Goal: Task Accomplishment & Management: Manage account settings

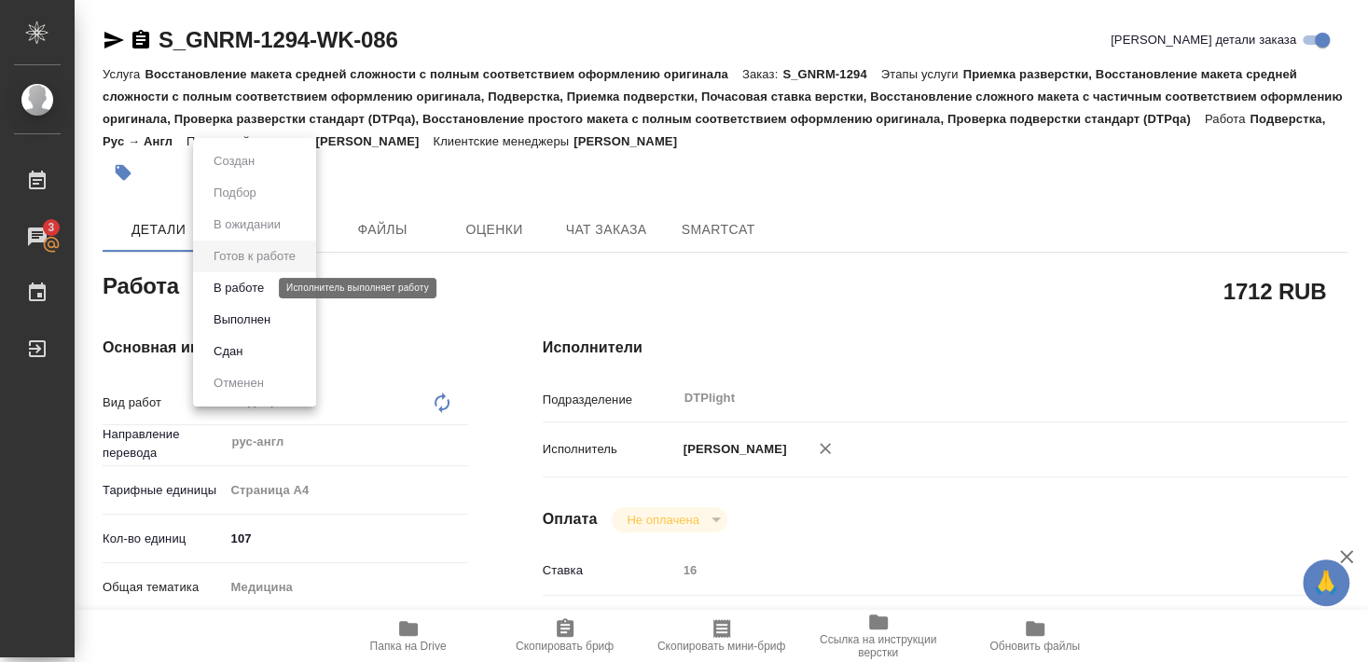
click at [245, 291] on button "В работе" at bounding box center [239, 288] width 62 height 21
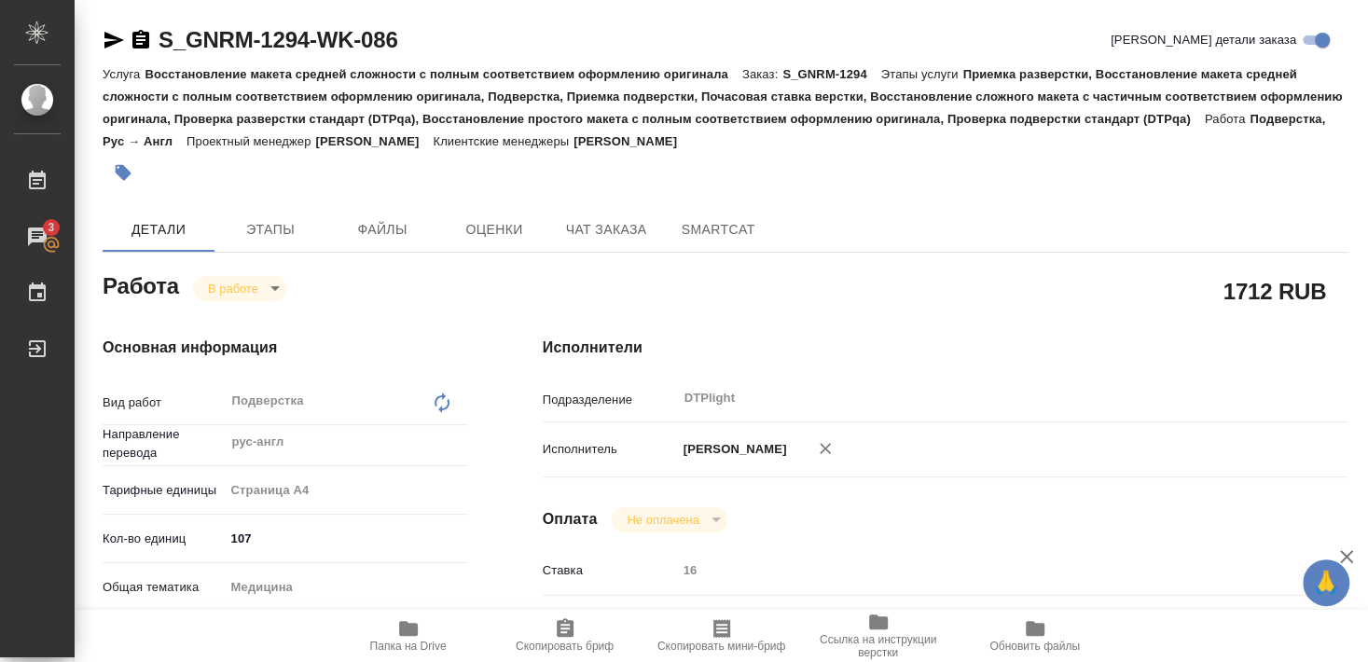
type textarea "x"
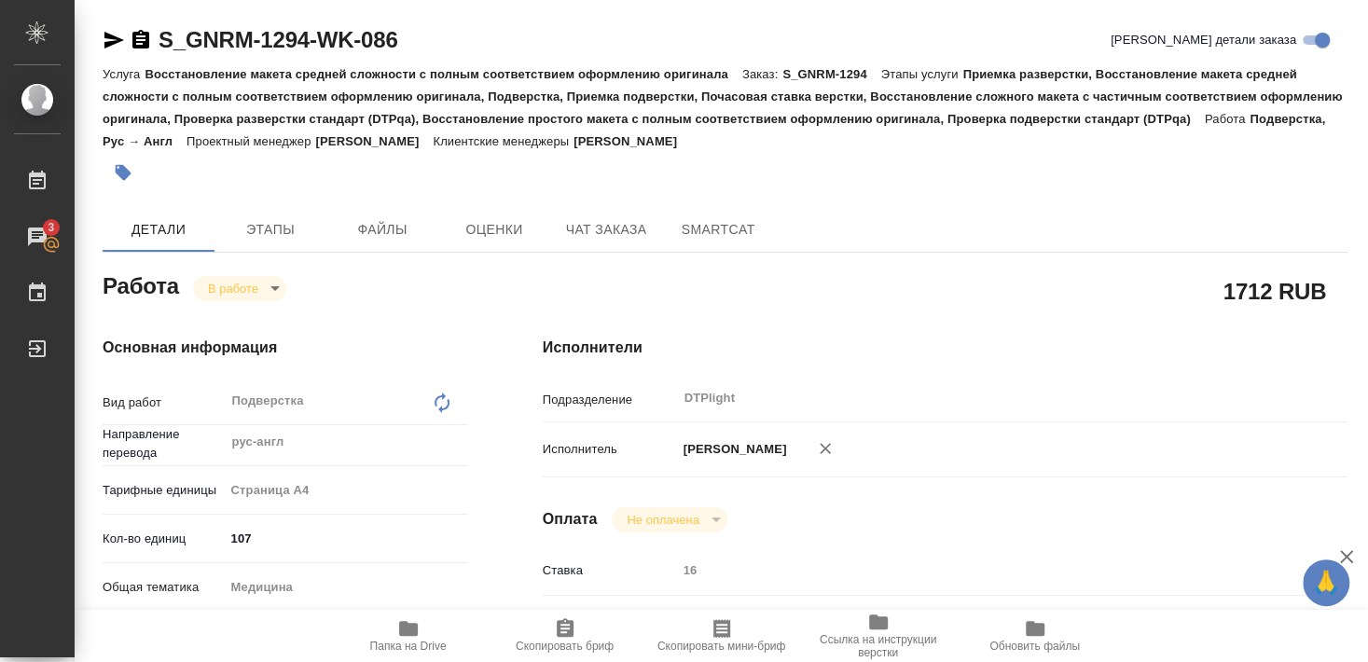
type textarea "x"
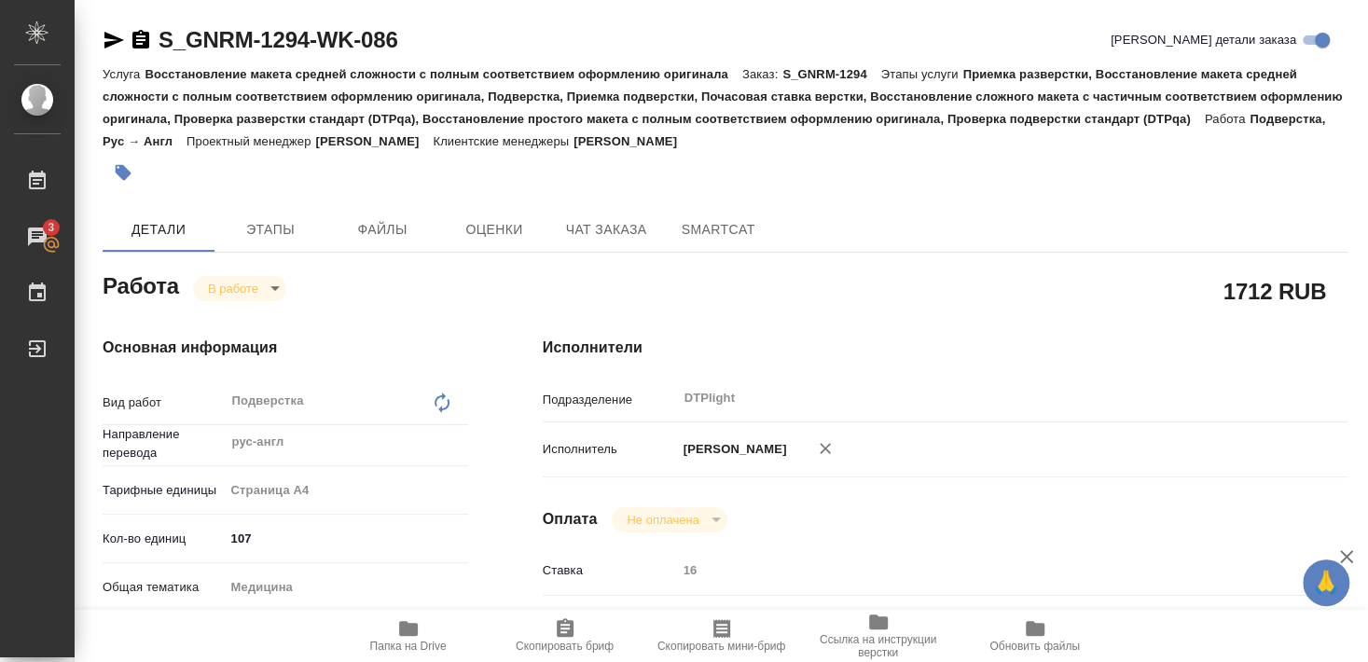
type textarea "x"
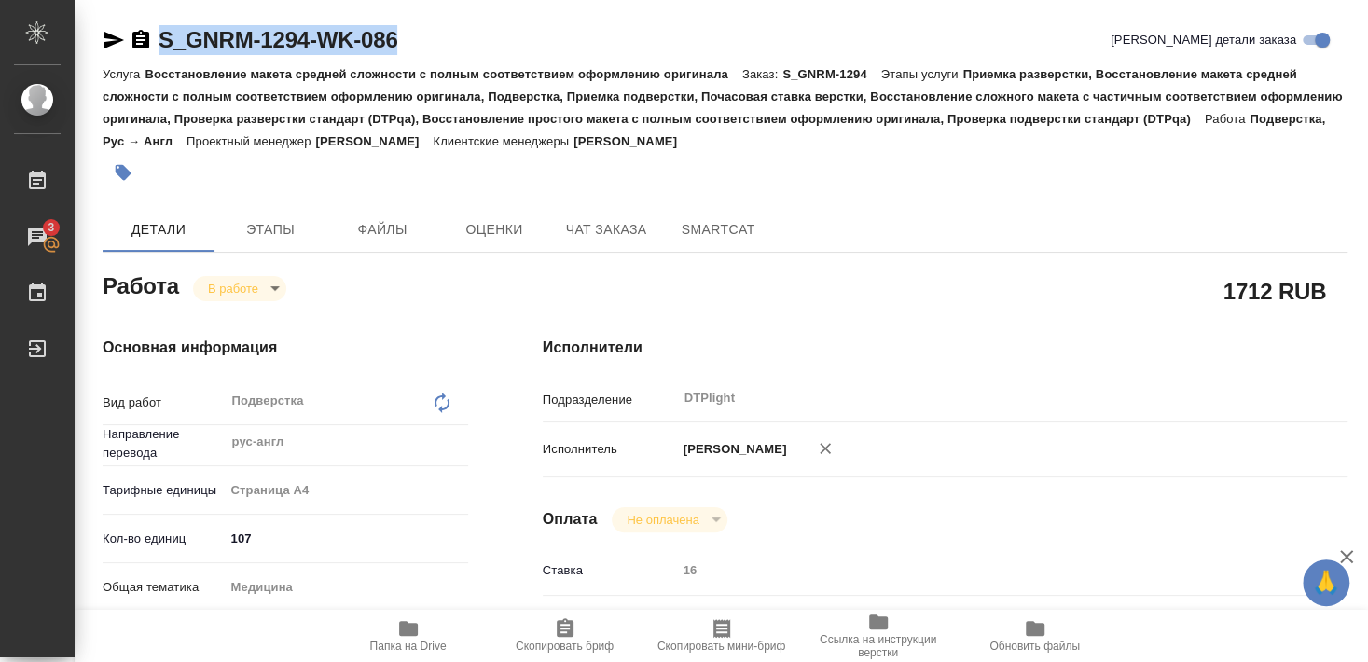
drag, startPoint x: 159, startPoint y: 54, endPoint x: 407, endPoint y: 51, distance: 248.1
click at [407, 51] on div "S_GNRM-1294-WK-086 Кратко детали заказа" at bounding box center [725, 40] width 1245 height 30
copy link "S_GNRM-1294-WK-086"
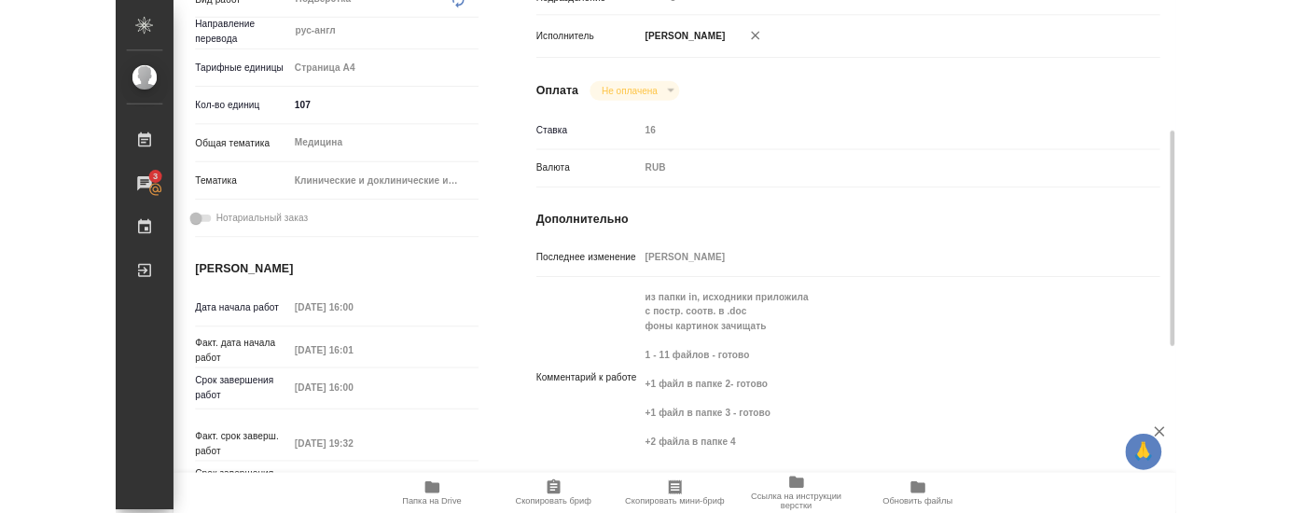
scroll to position [504, 0]
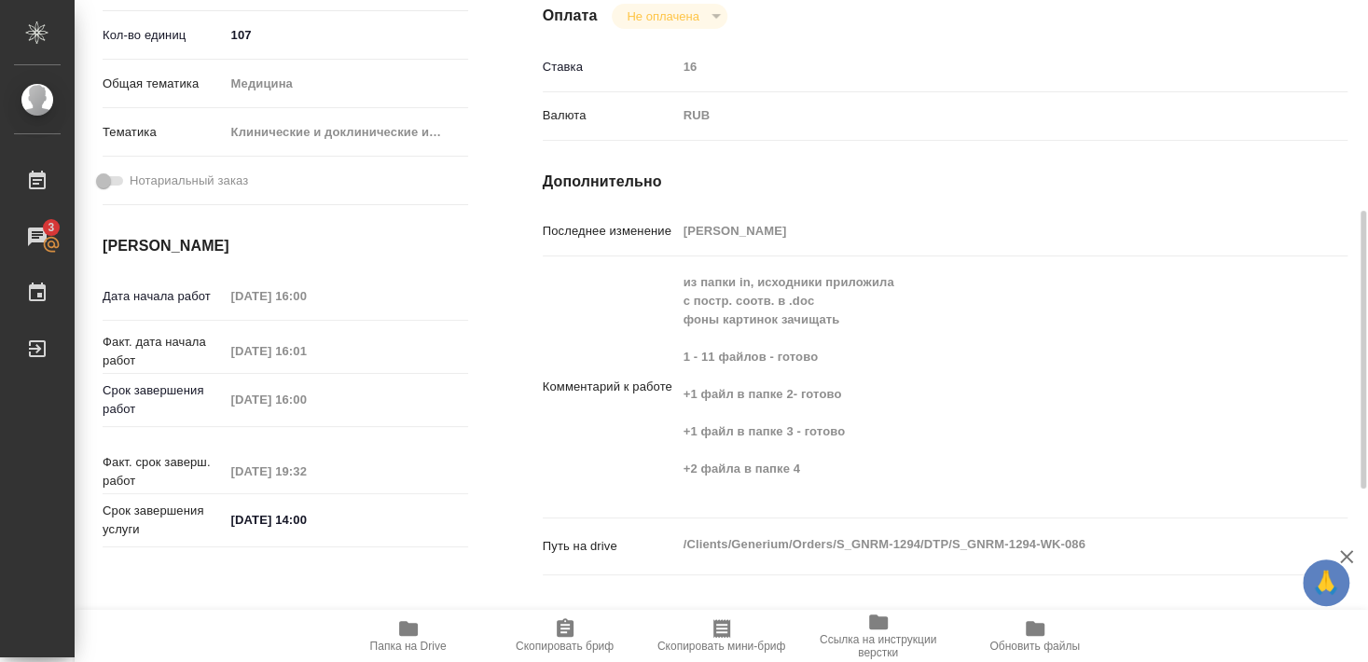
type textarea "x"
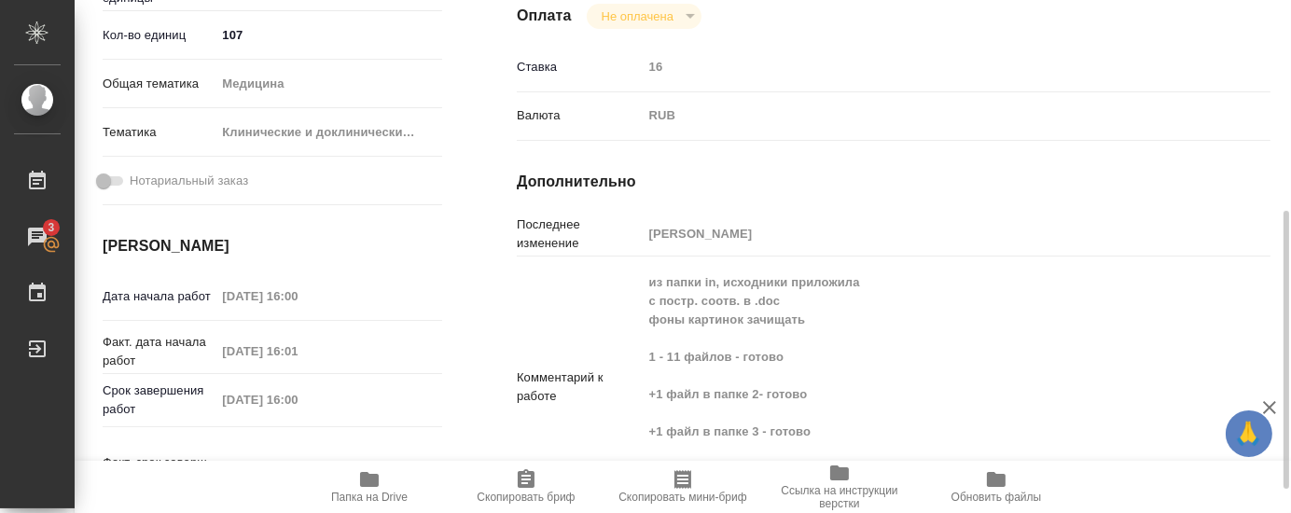
type textarea "x"
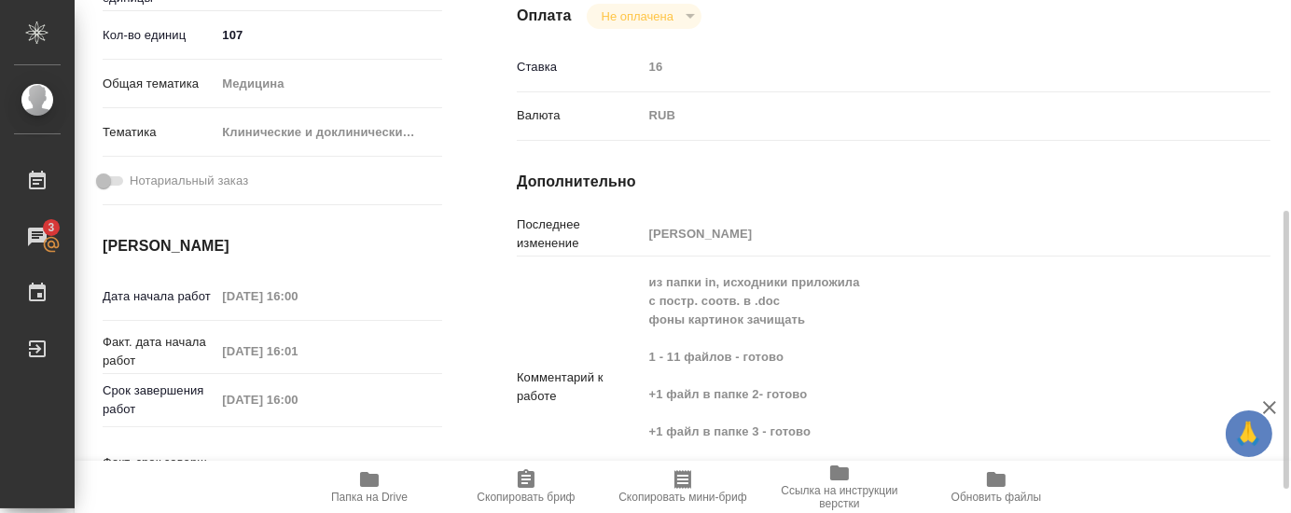
click at [496, 229] on div "Исполнители Подразделение DTPlight ​ Исполнитель Бартеньева Светлана Владимиров…" at bounding box center [893, 215] width 828 height 839
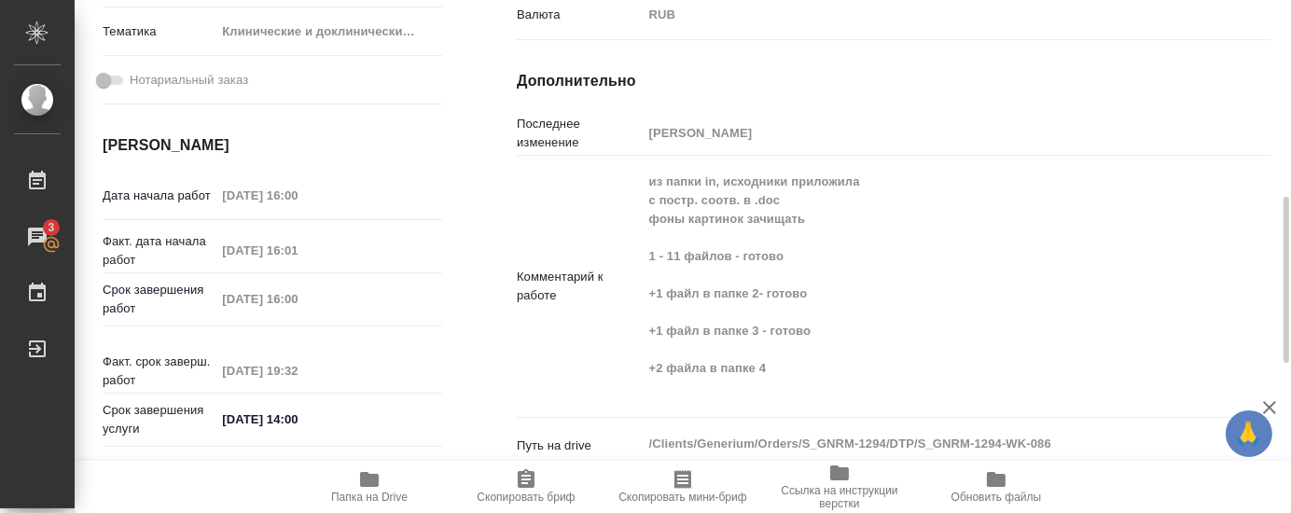
click at [376, 490] on icon "button" at bounding box center [369, 479] width 22 height 22
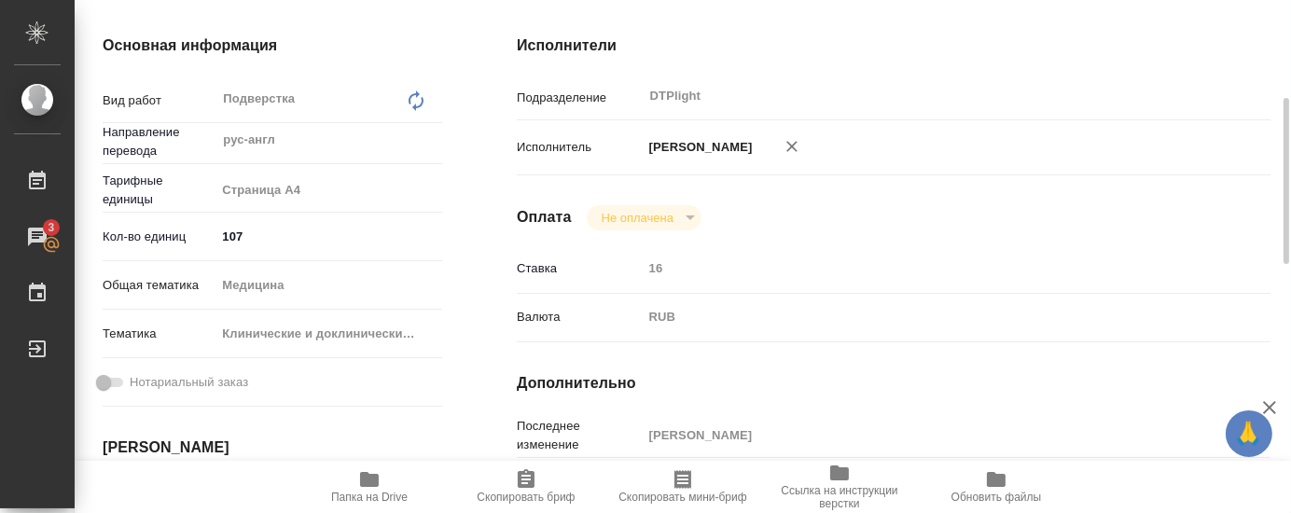
scroll to position [201, 0]
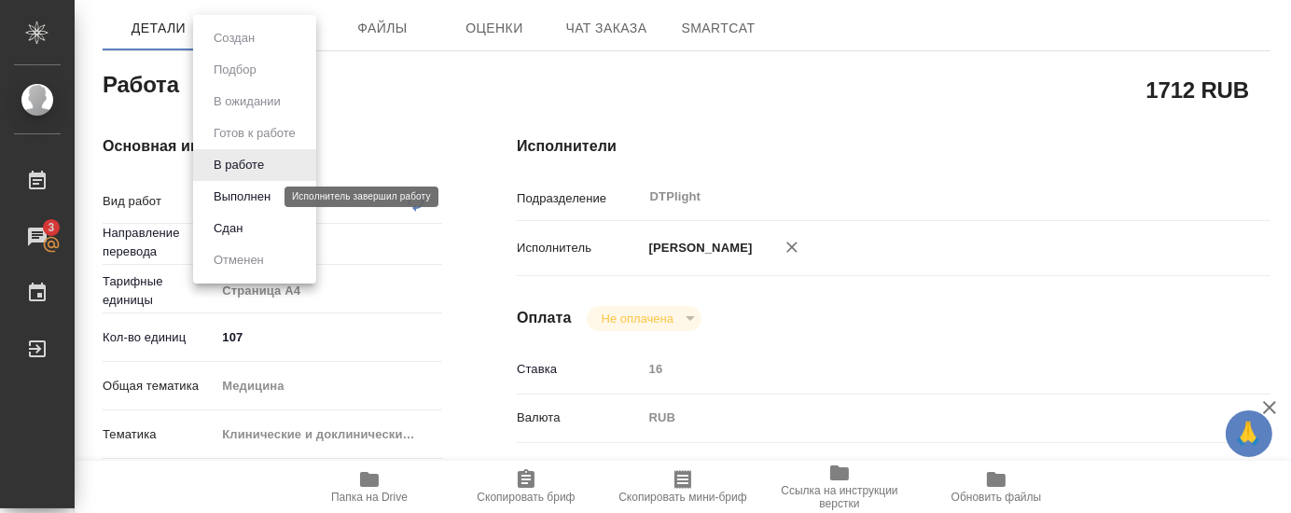
click at [242, 194] on button "Выполнен" at bounding box center [242, 197] width 68 height 21
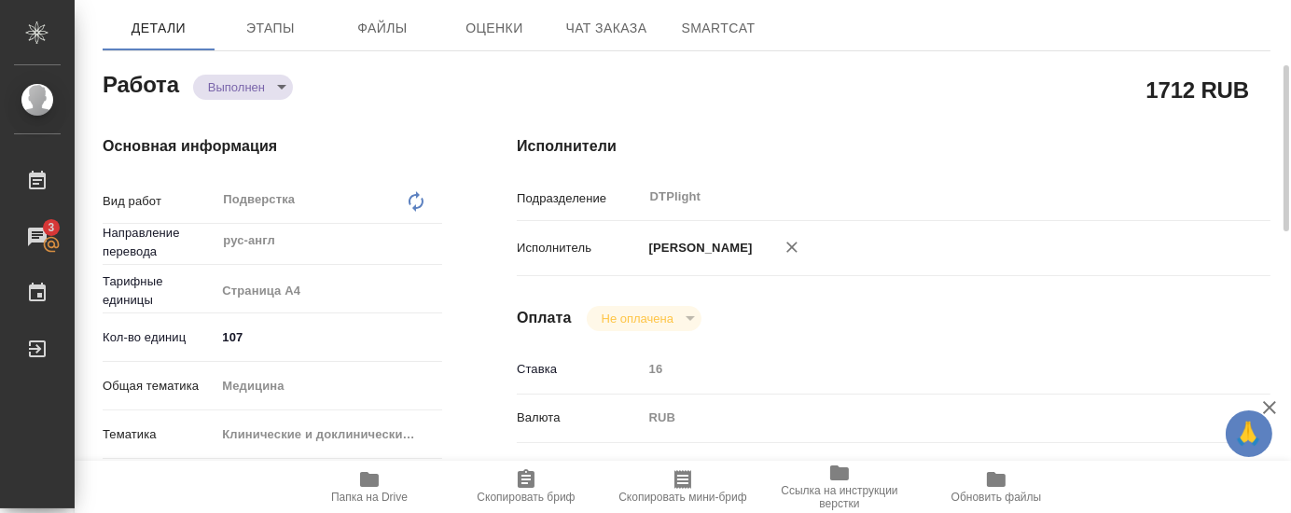
type textarea "x"
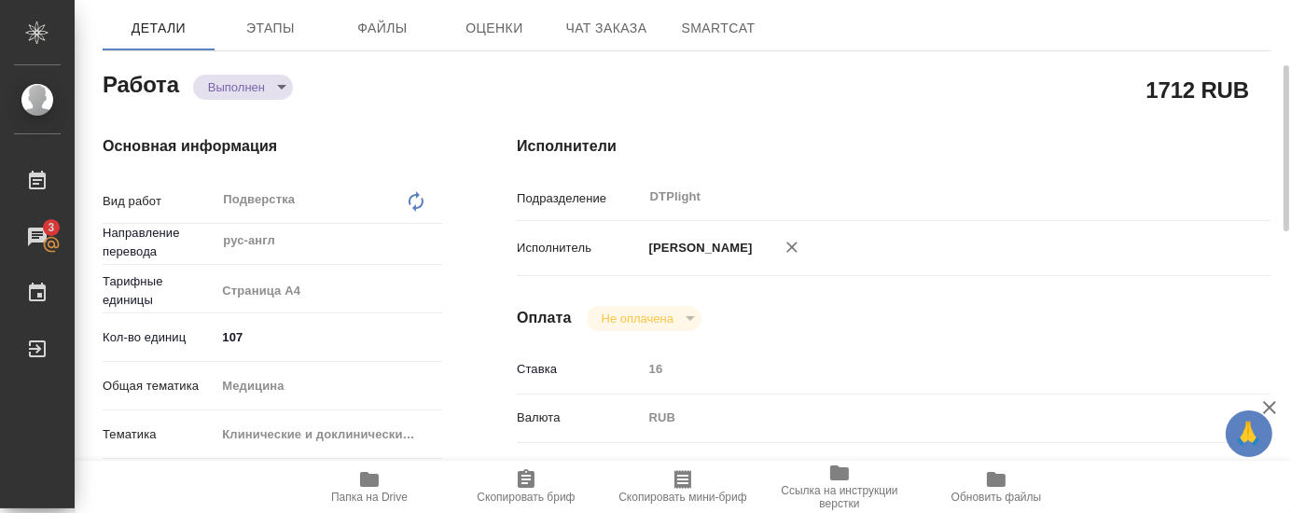
type textarea "x"
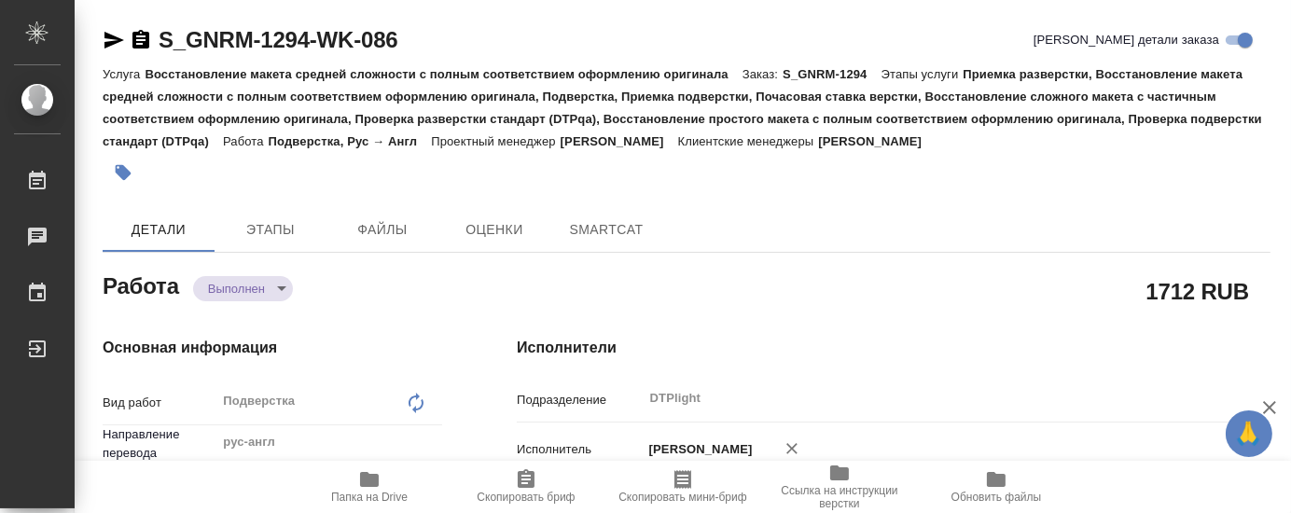
type textarea "x"
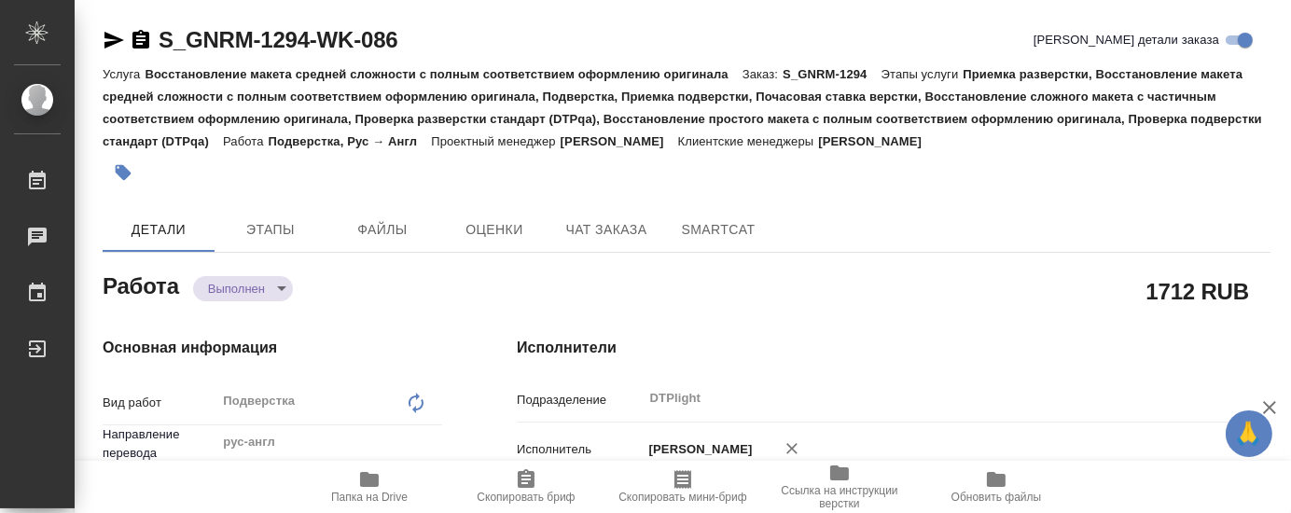
type textarea "x"
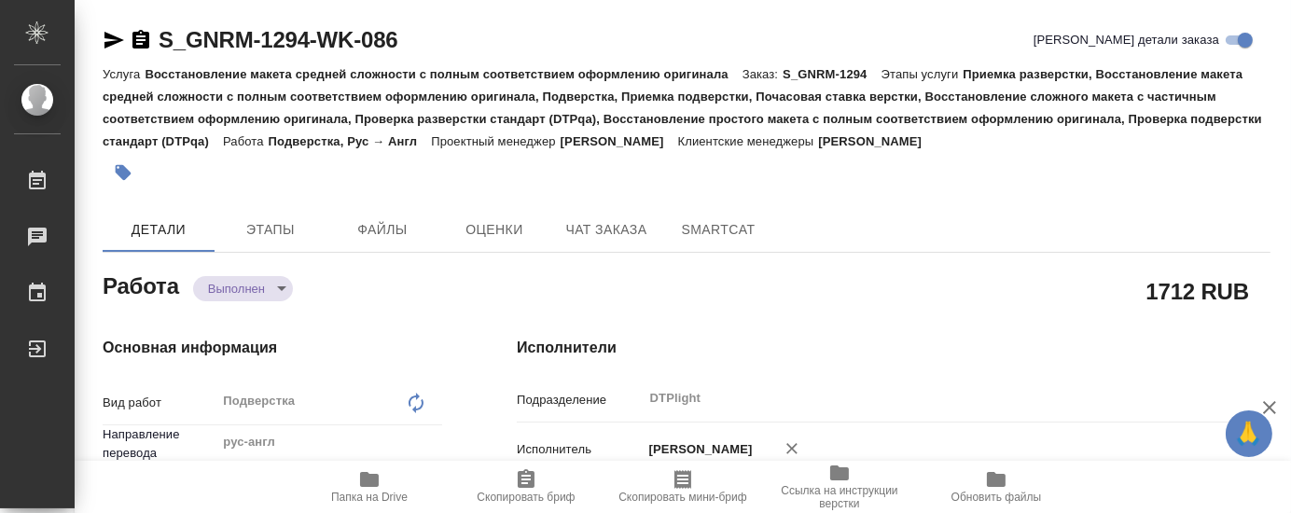
type textarea "x"
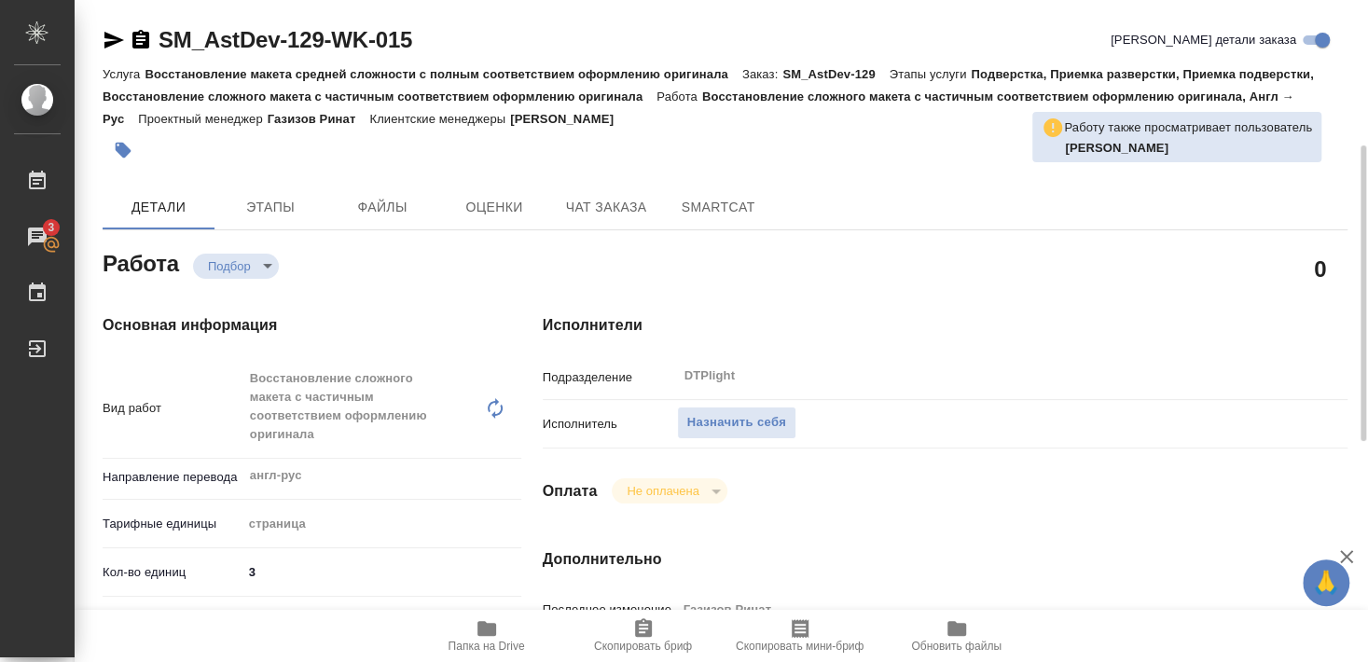
scroll to position [201, 0]
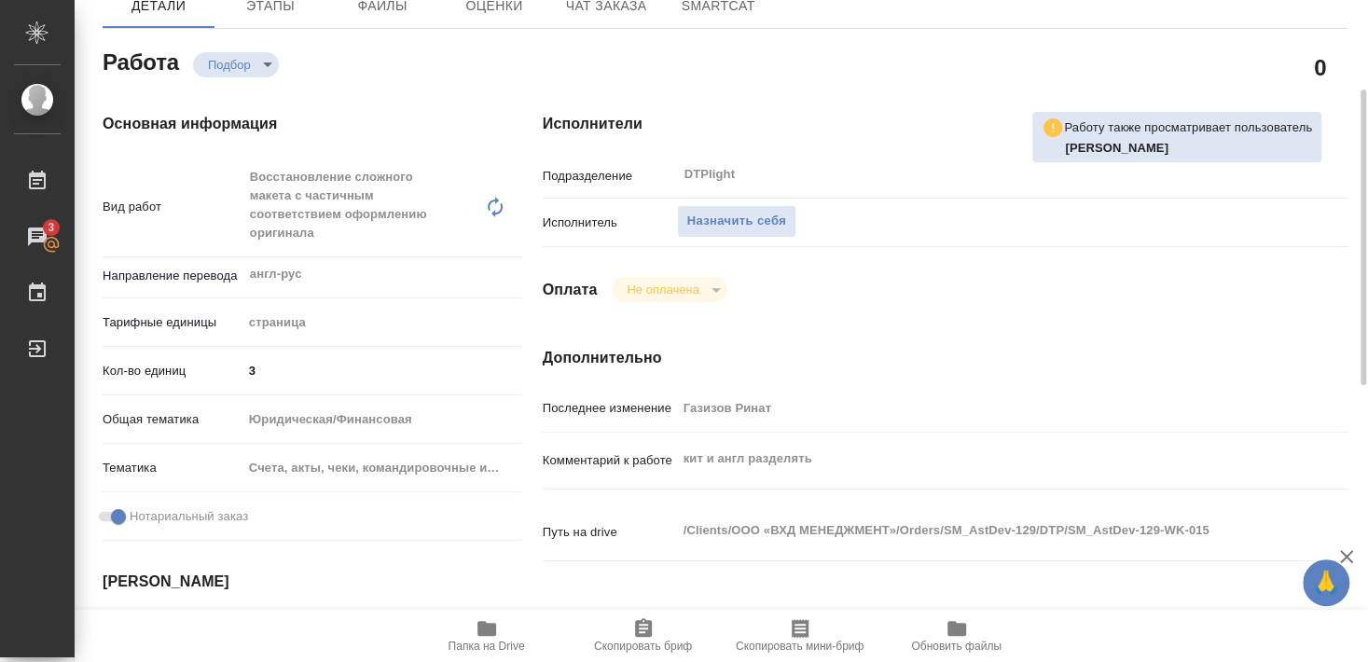
click at [482, 643] on span "Папка на Drive" at bounding box center [487, 646] width 76 height 13
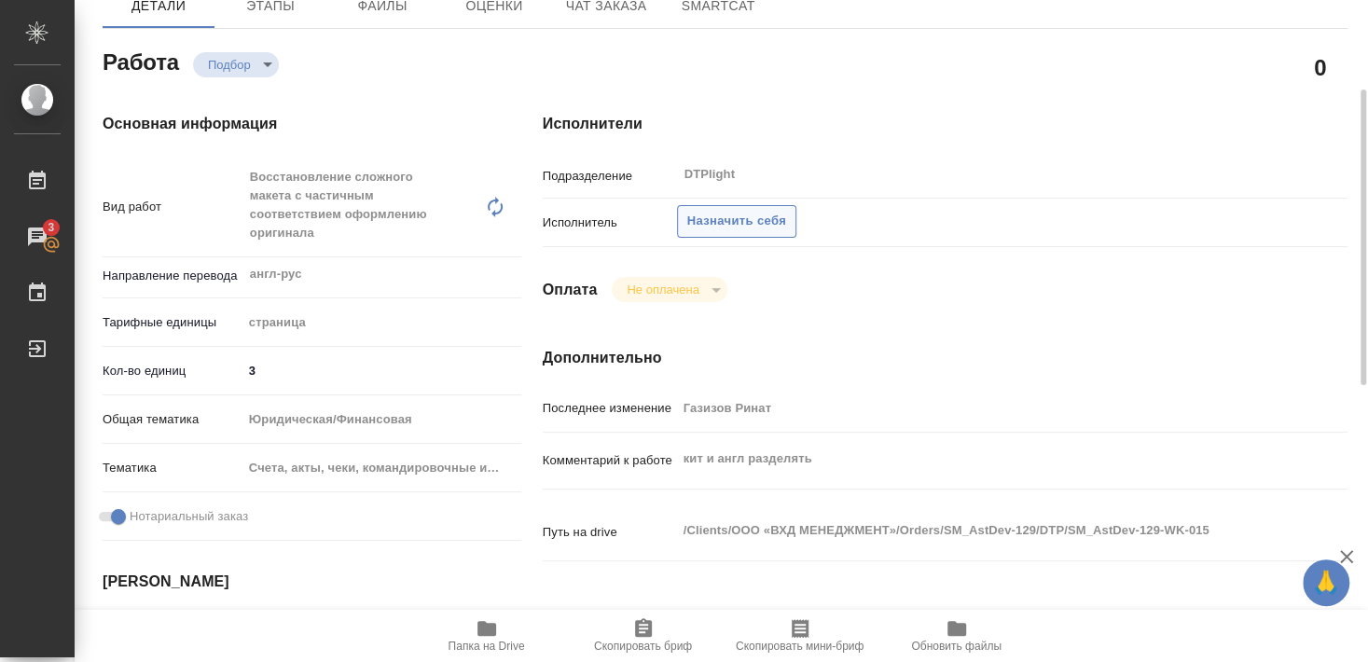
click at [752, 211] on span "Назначить себя" at bounding box center [736, 221] width 99 height 21
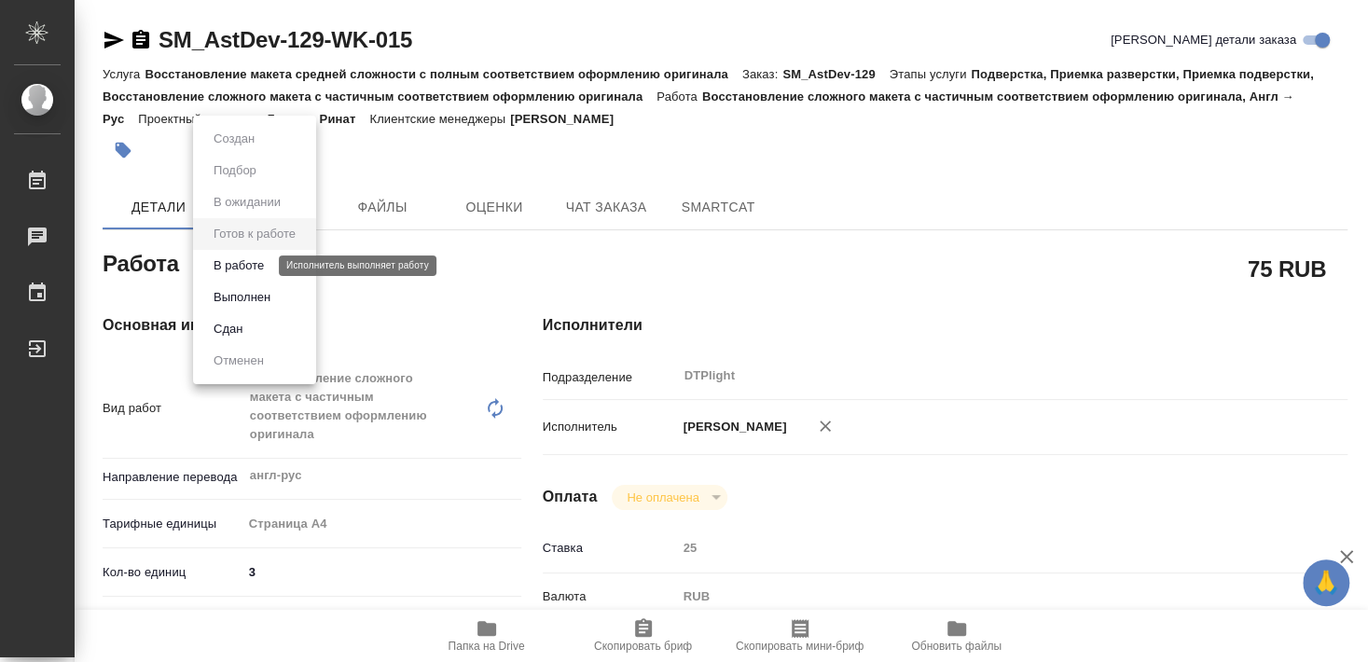
click at [249, 271] on button "В работе" at bounding box center [239, 266] width 62 height 21
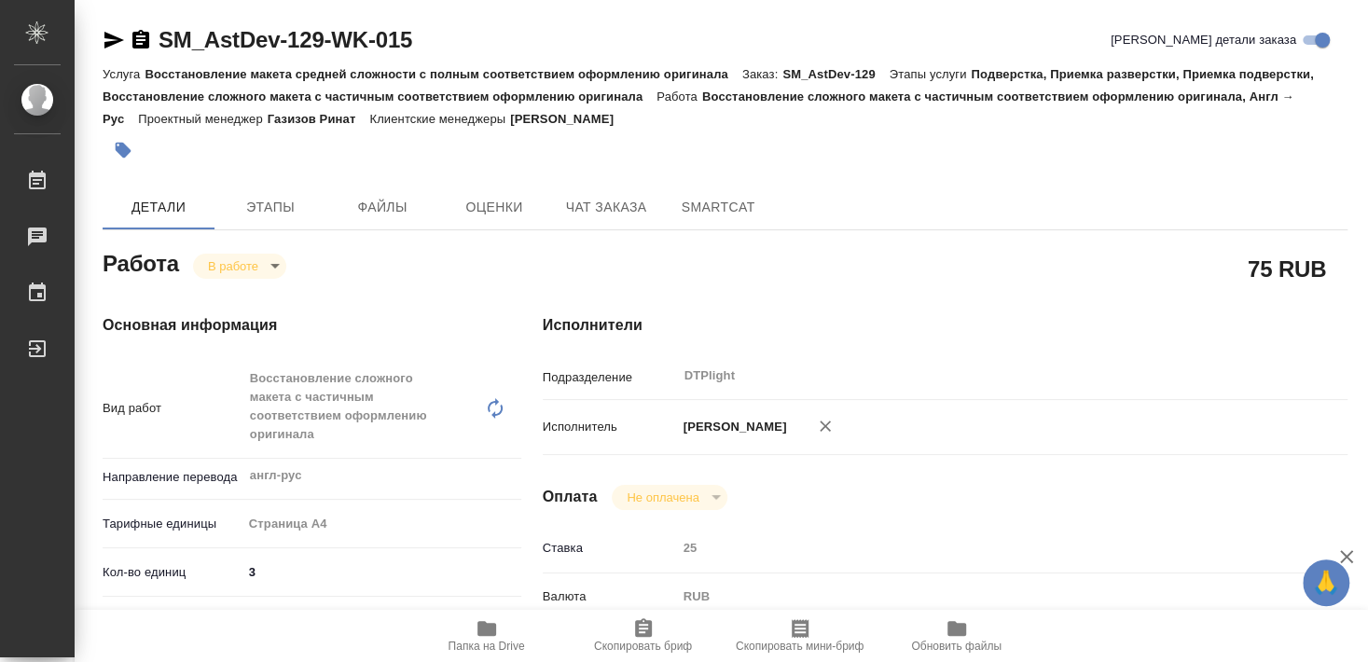
type textarea "x"
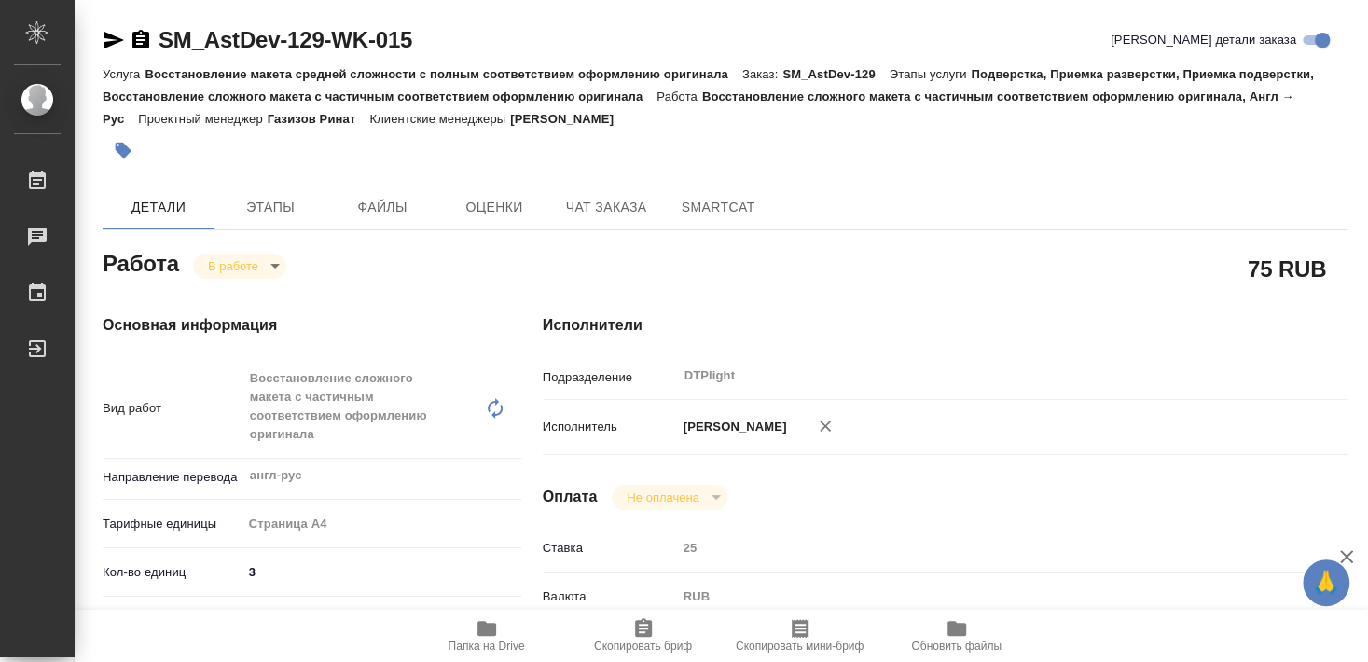
type textarea "x"
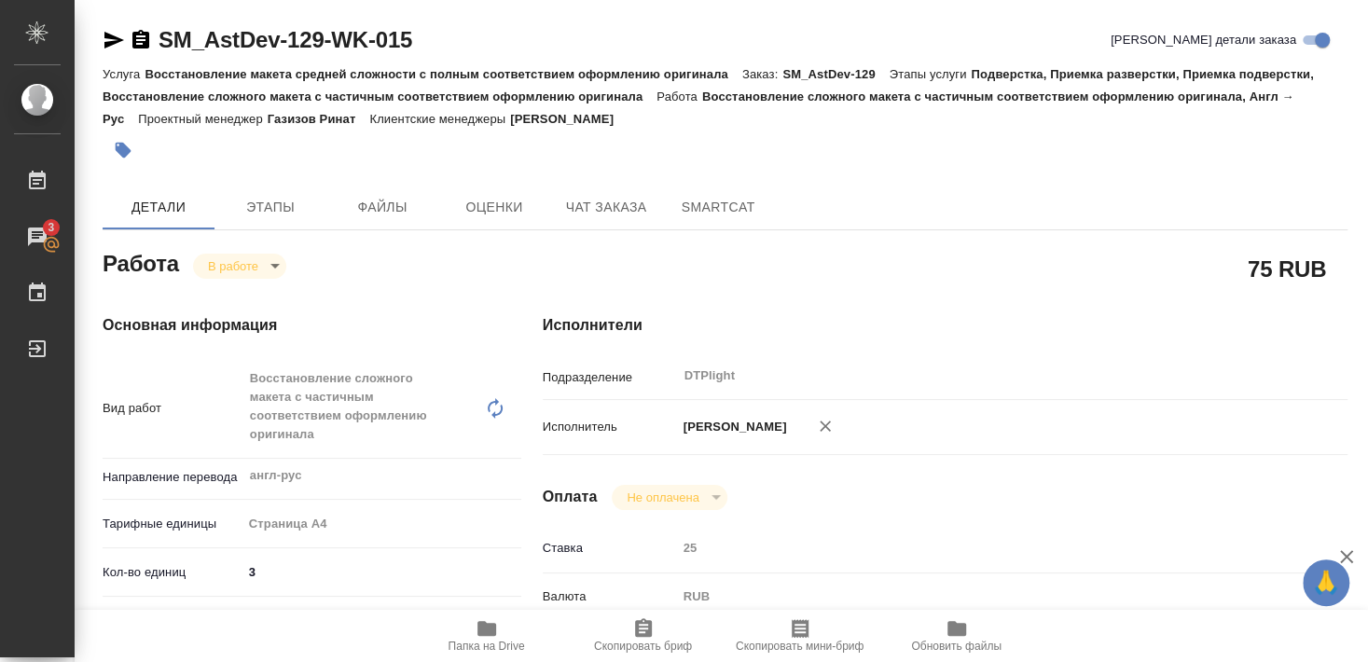
type textarea "x"
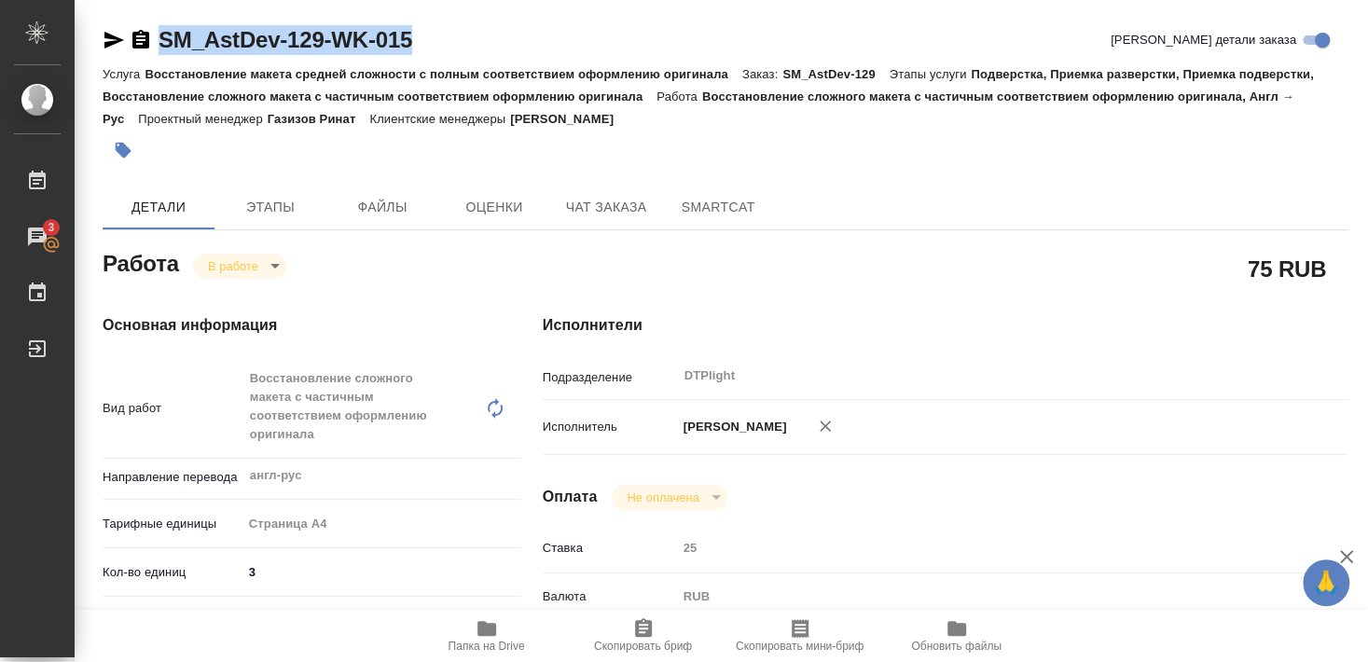
drag, startPoint x: 157, startPoint y: 58, endPoint x: 437, endPoint y: 30, distance: 282.2
click at [437, 30] on div "SM_AstDev-129-WK-015 Кратко детали заказа" at bounding box center [725, 43] width 1245 height 37
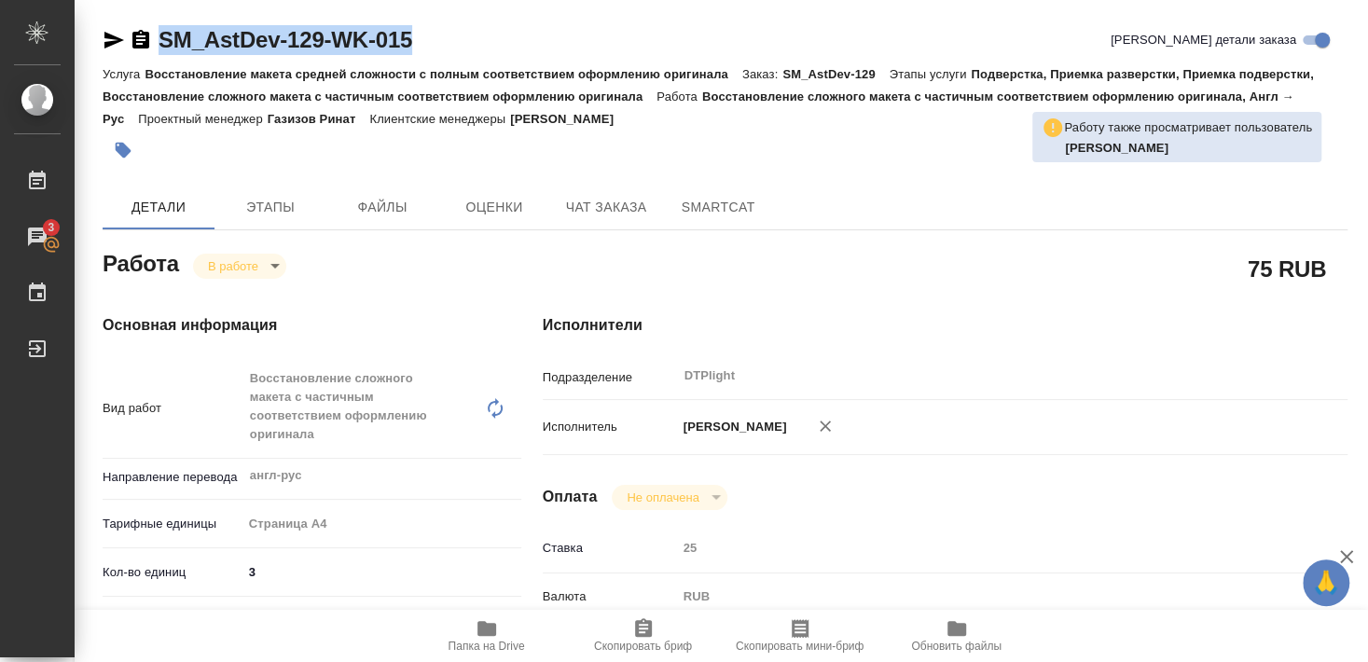
copy link "SM_AstDev-129-WK-015"
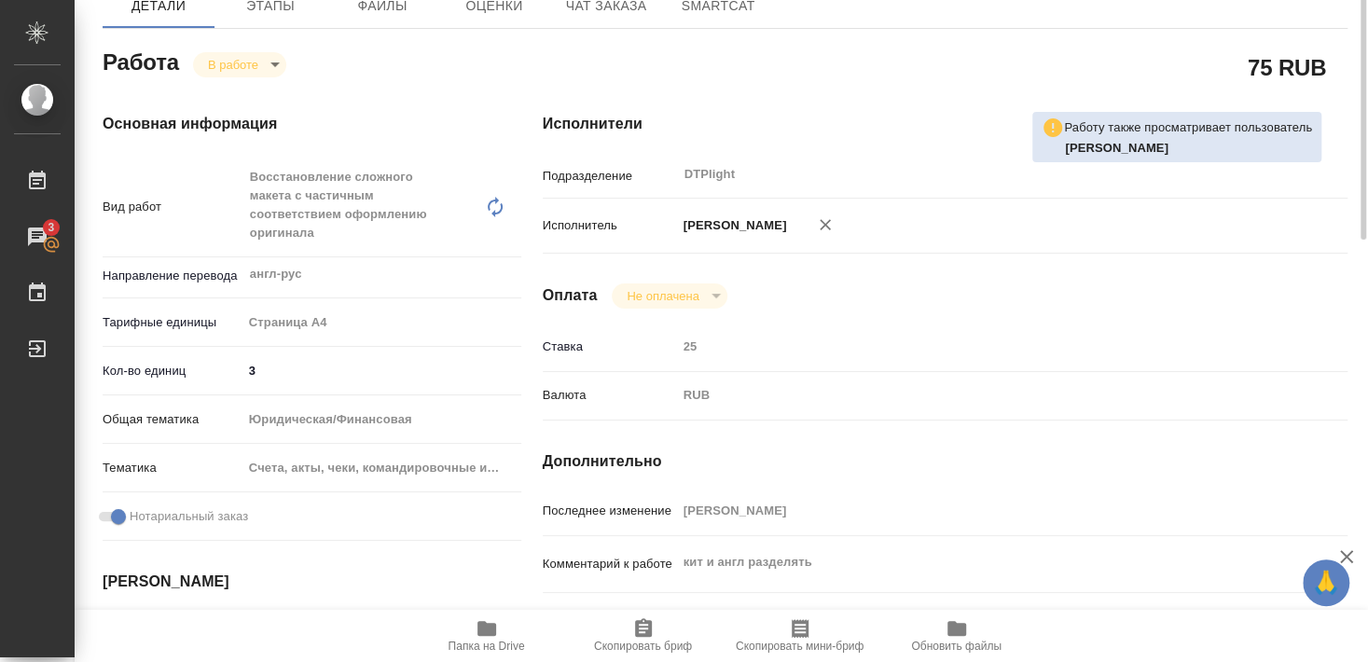
scroll to position [101, 0]
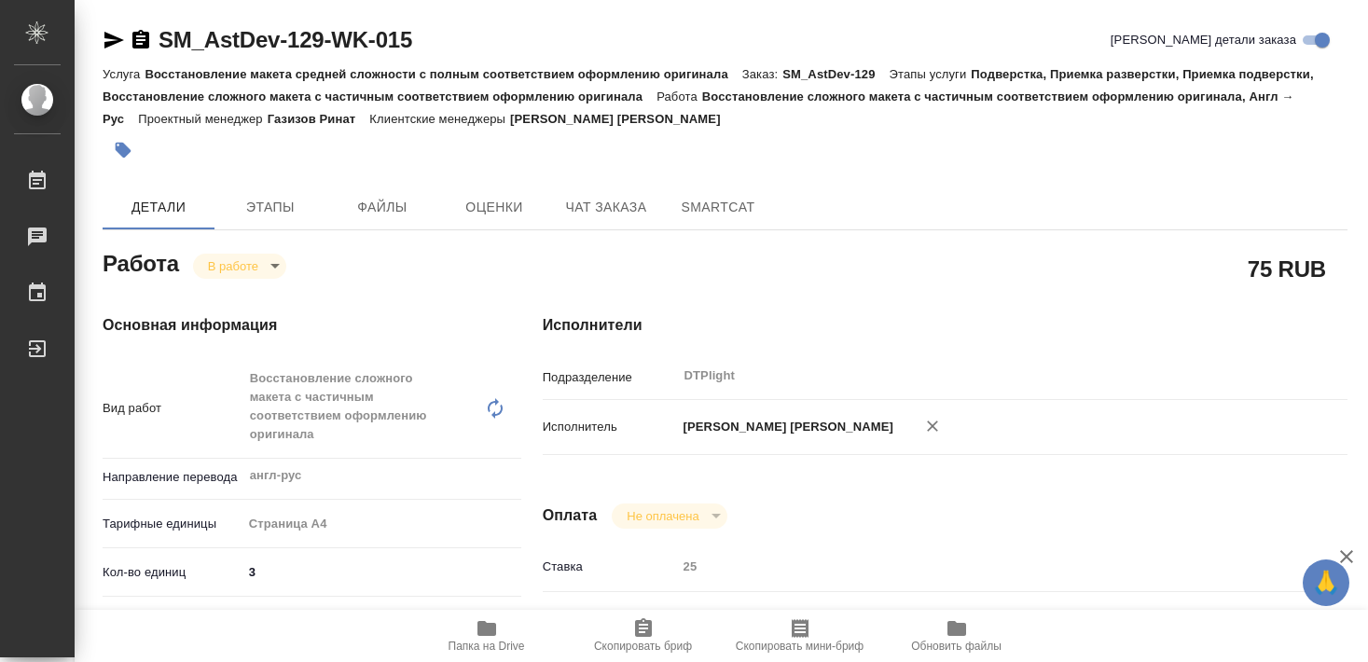
type textarea "x"
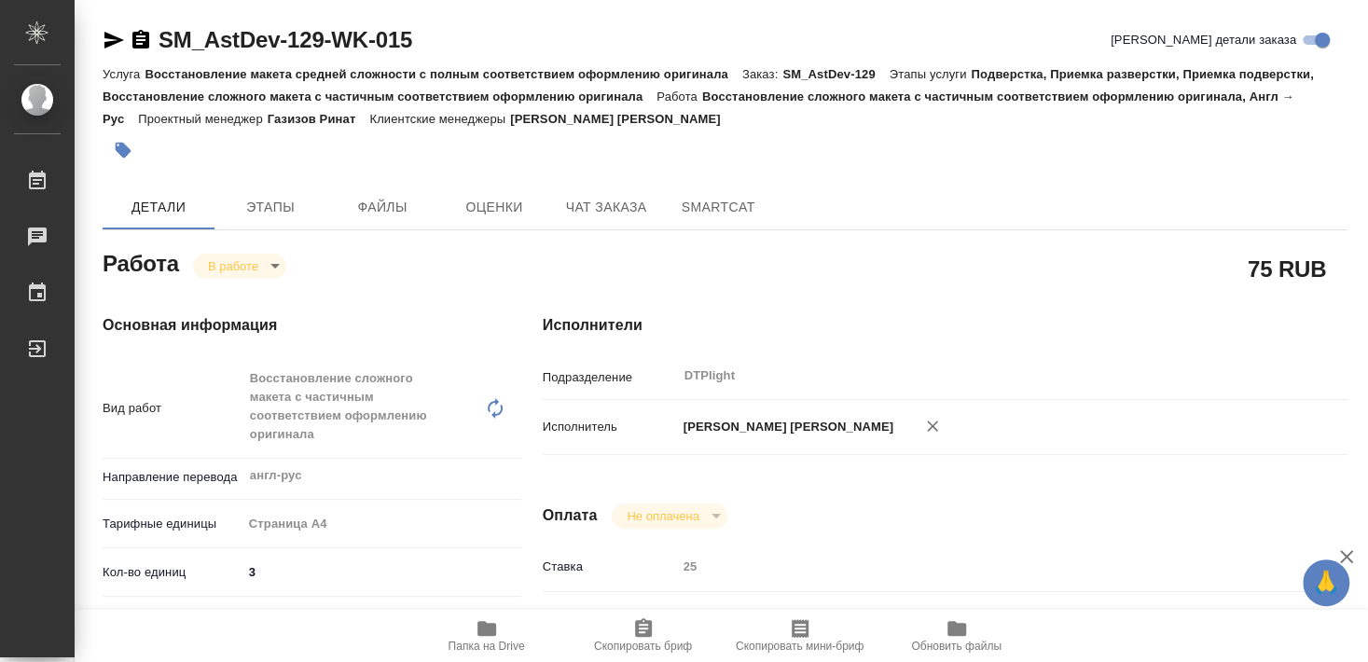
type textarea "x"
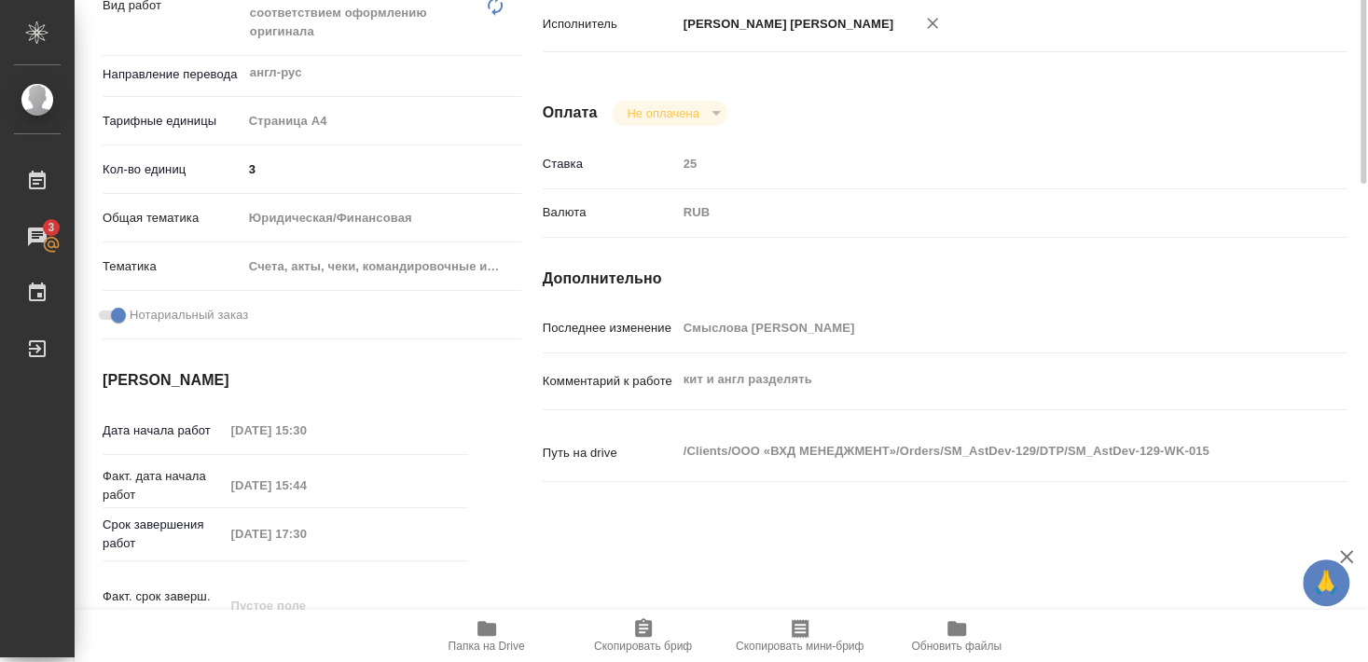
scroll to position [201, 0]
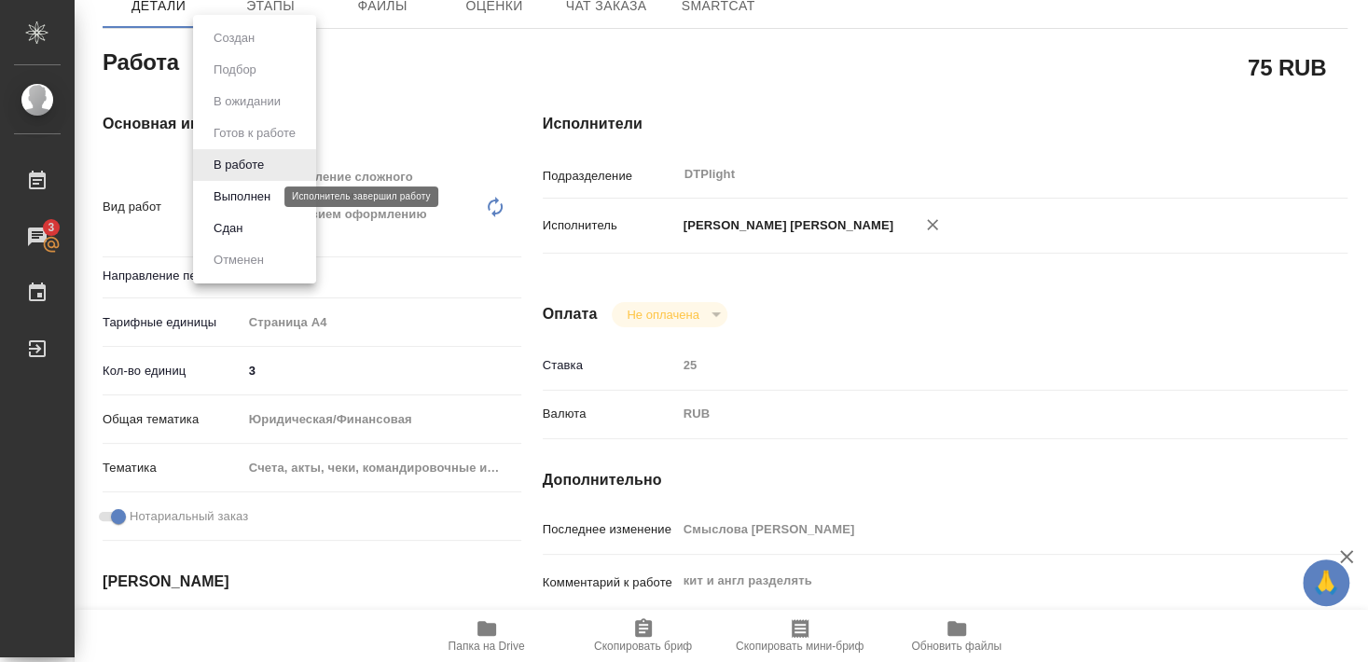
click at [225, 200] on button "Выполнен" at bounding box center [242, 197] width 68 height 21
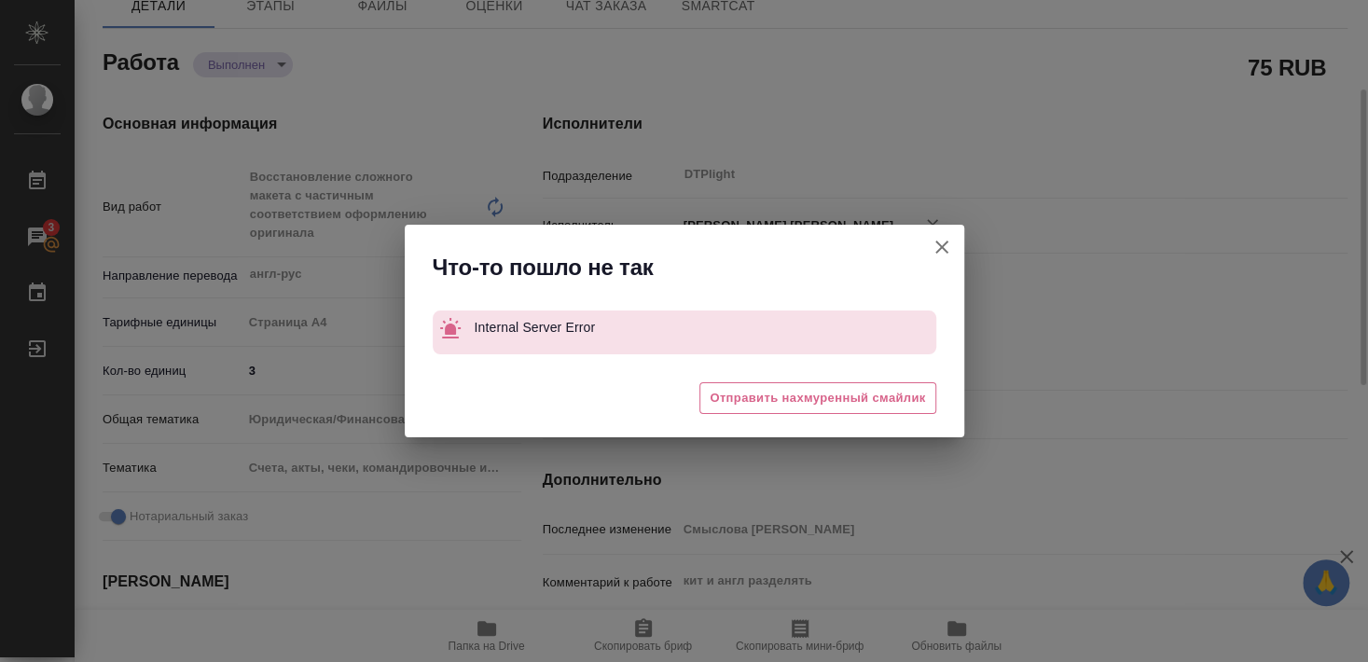
type textarea "x"
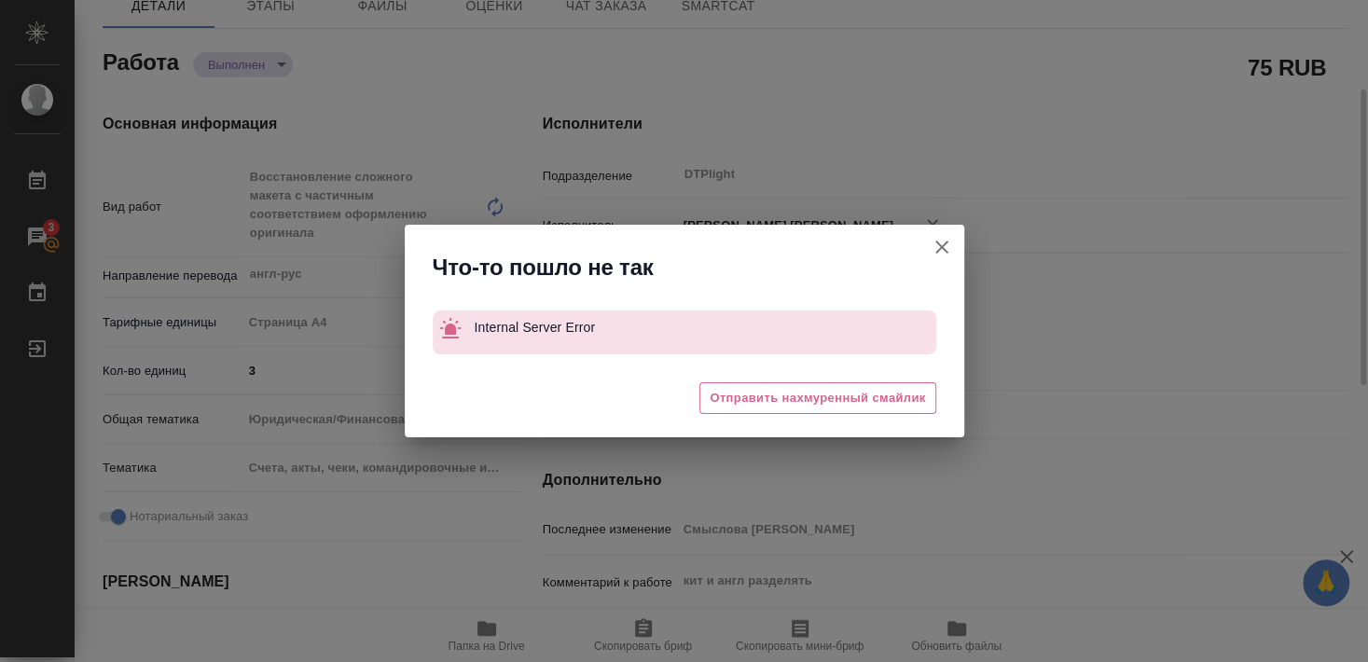
type textarea "x"
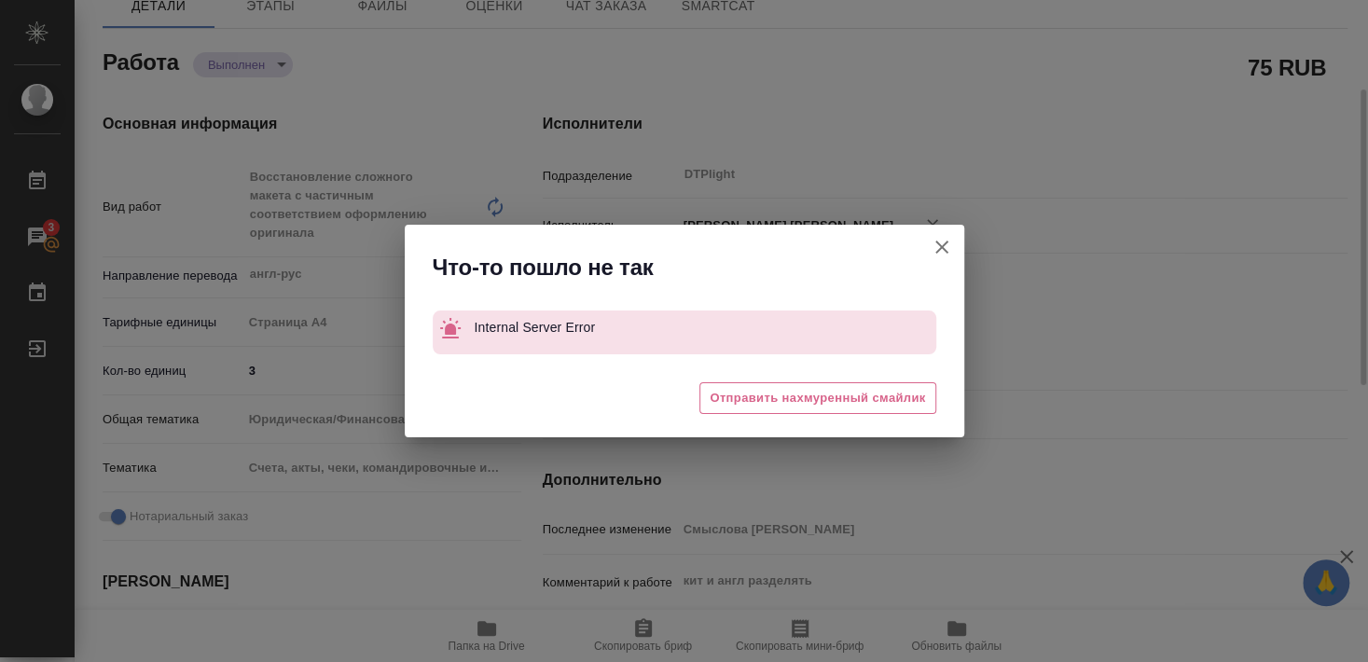
click at [943, 244] on icon "button" at bounding box center [942, 247] width 13 height 13
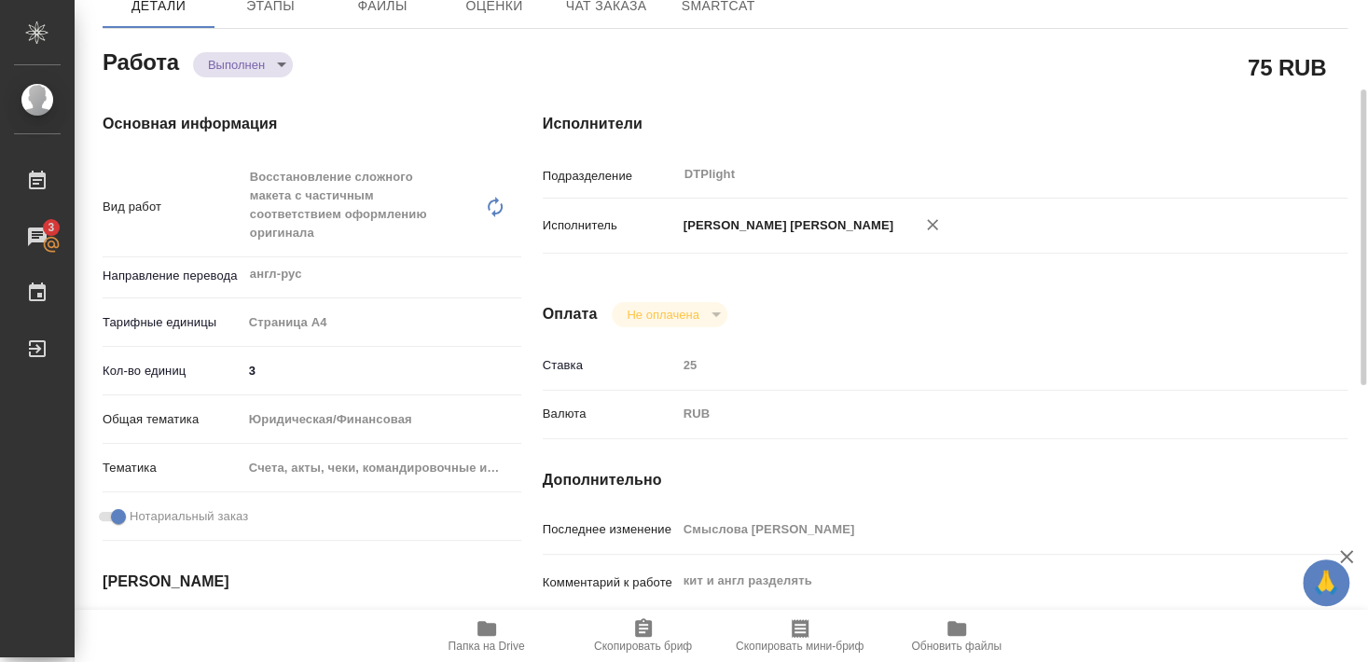
type textarea "x"
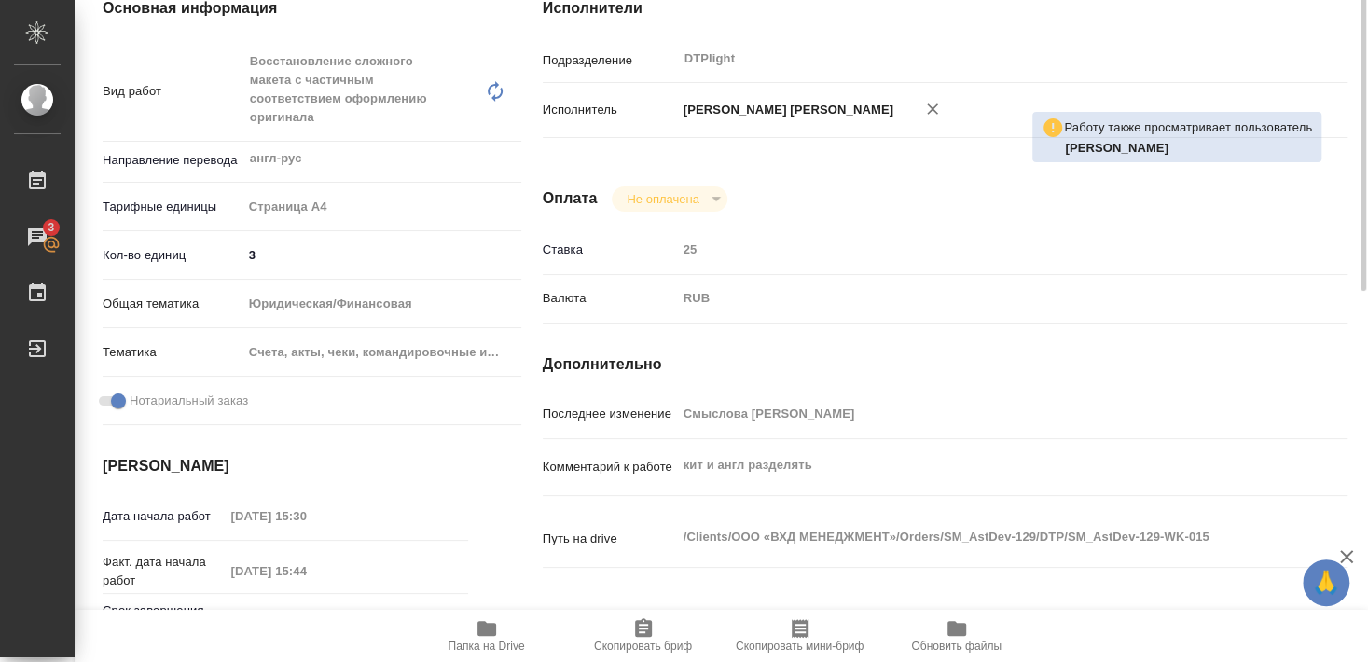
scroll to position [15, 0]
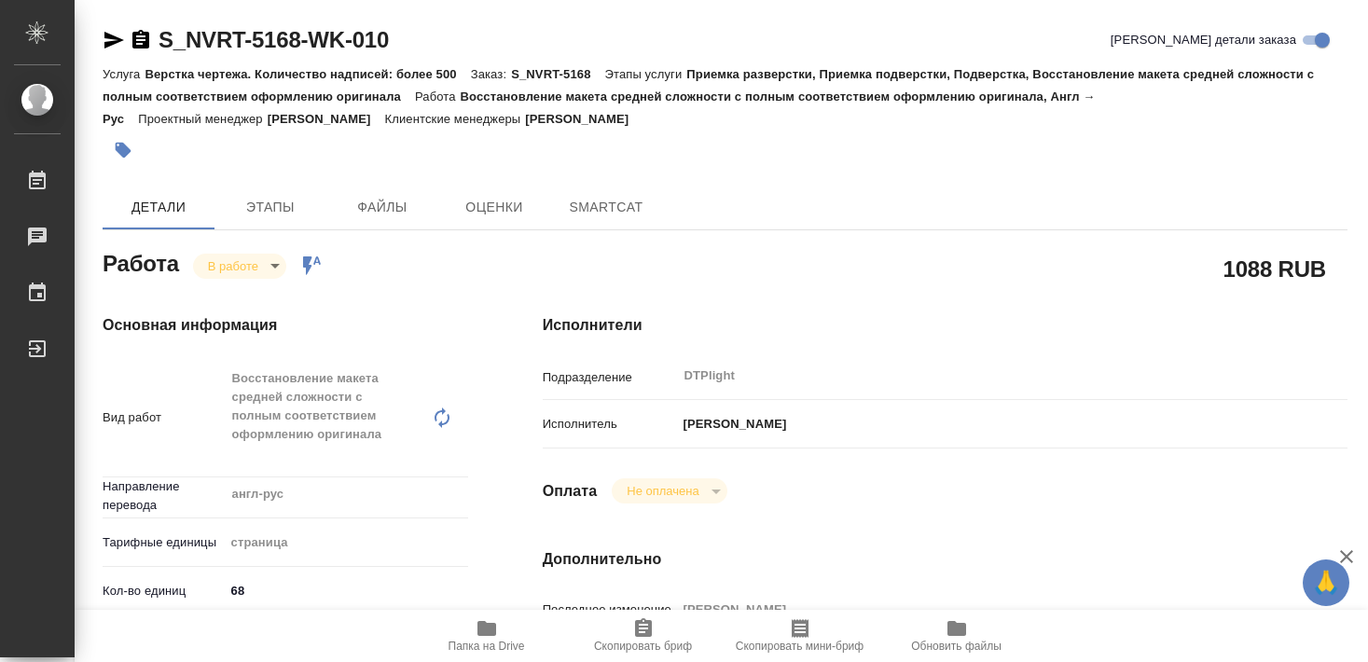
type textarea "x"
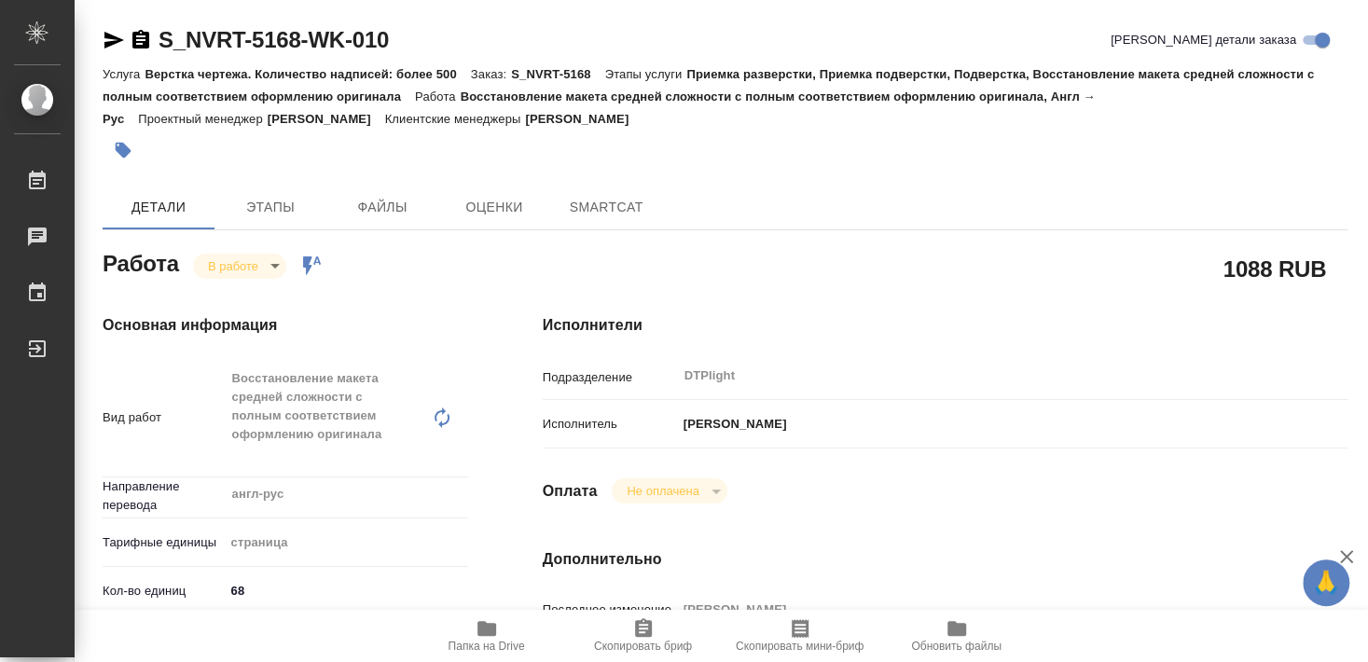
type textarea "x"
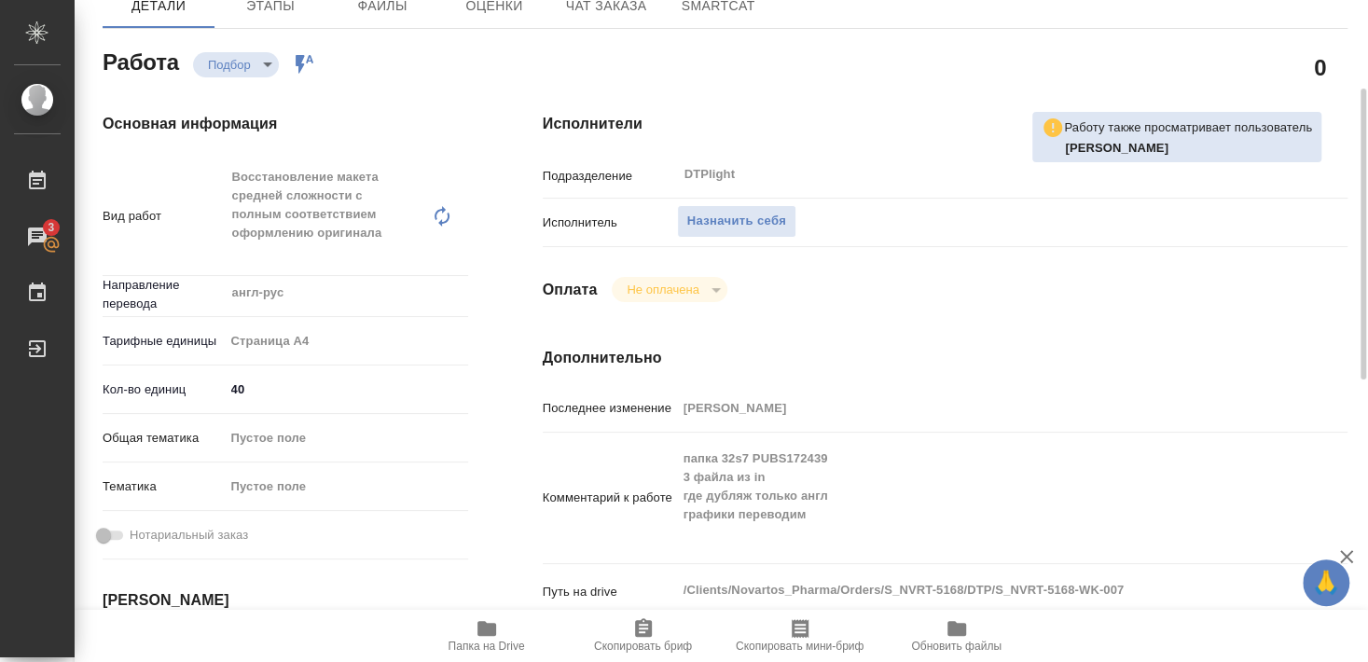
scroll to position [302, 0]
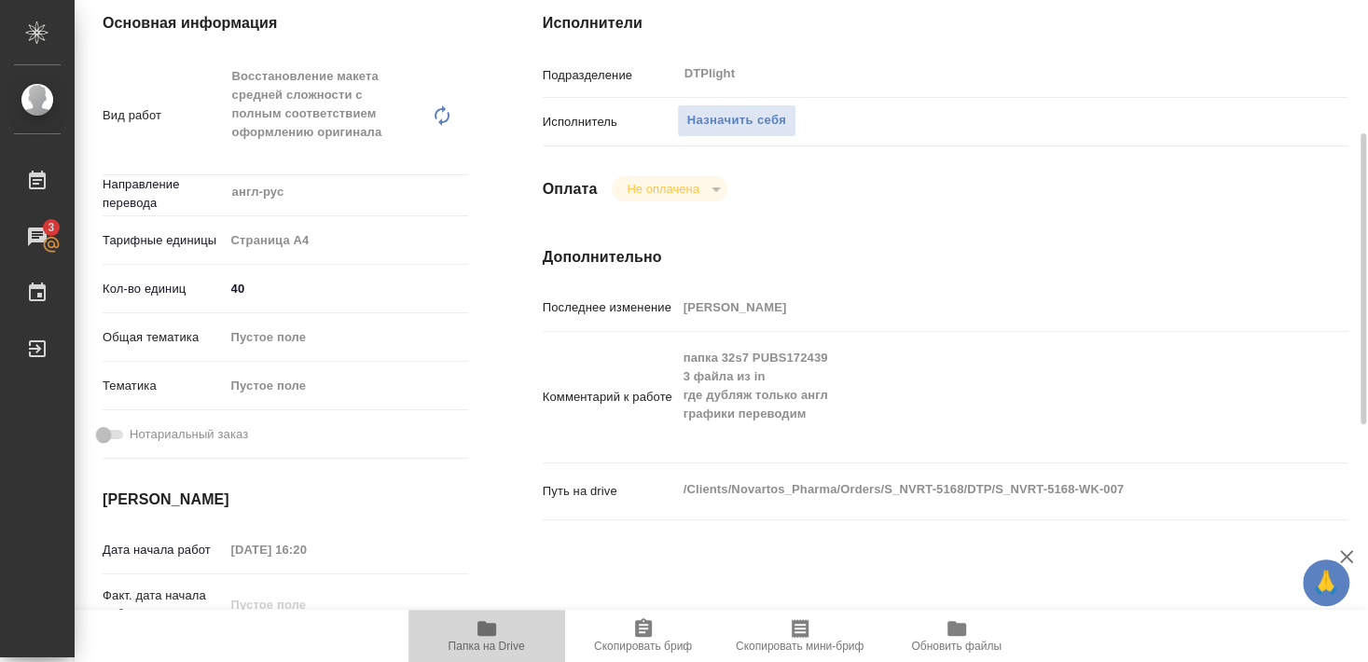
click at [480, 636] on icon "button" at bounding box center [487, 628] width 22 height 22
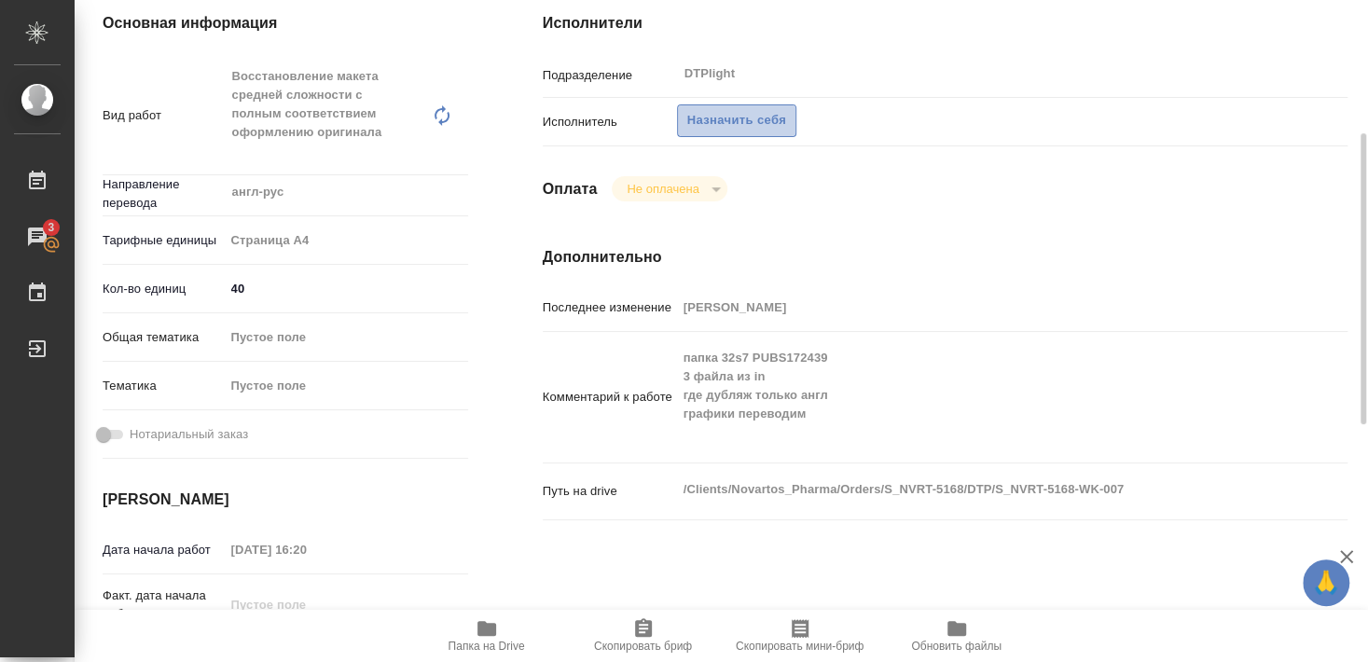
click at [750, 110] on span "Назначить себя" at bounding box center [736, 120] width 99 height 21
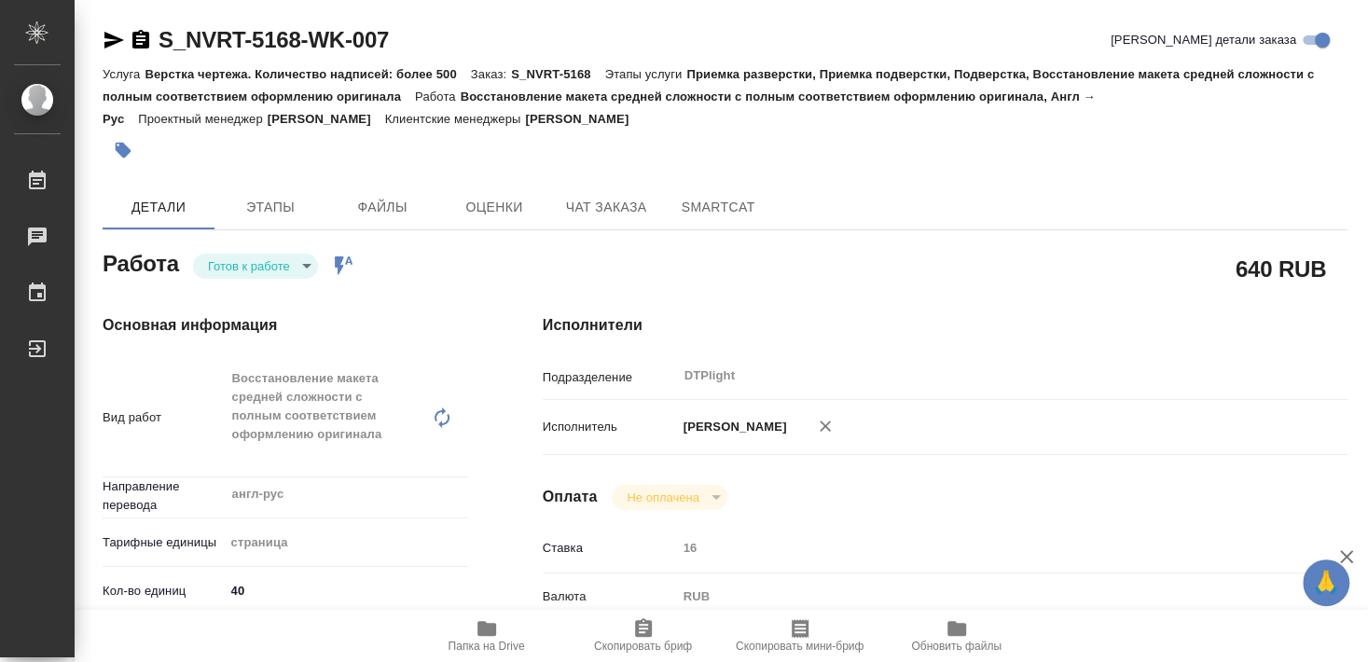
click at [245, 257] on body "🙏 .cls-1 fill:#fff; AWATERA [PERSON_NAME] Чаты График Выйти S_NVRT-5168-WK-007 …" at bounding box center [684, 331] width 1368 height 662
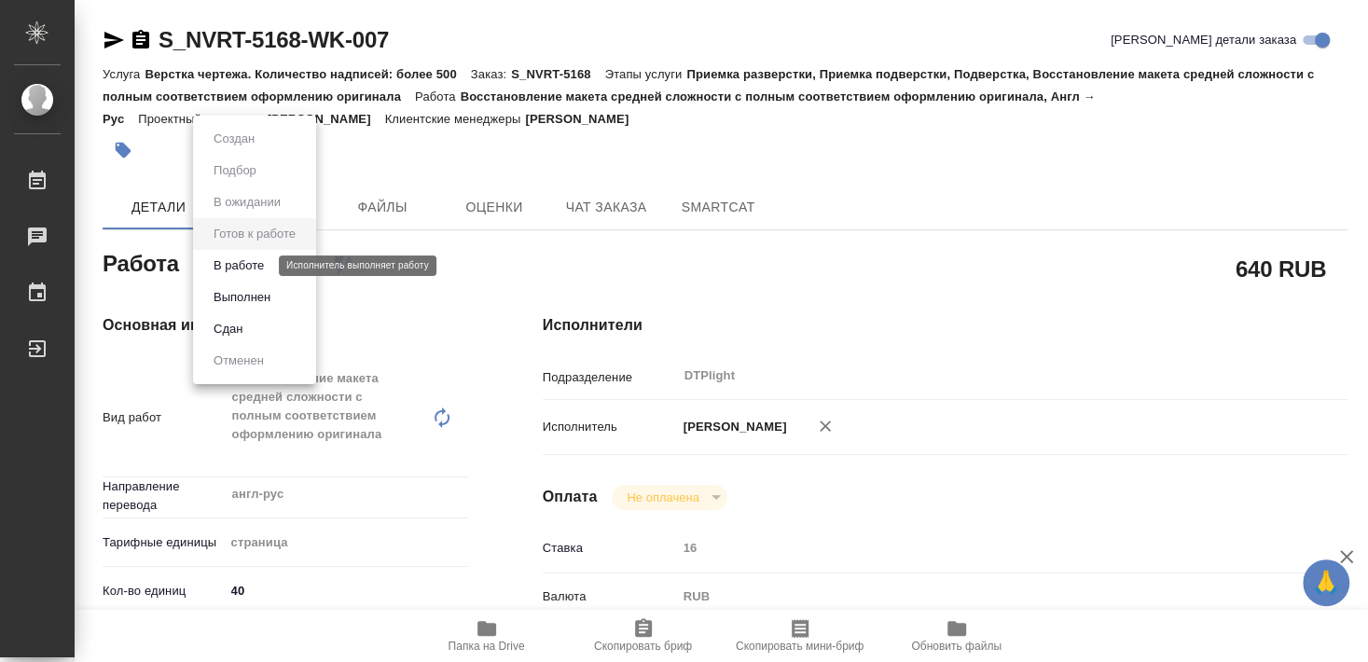
click at [247, 264] on button "В работе" at bounding box center [239, 266] width 62 height 21
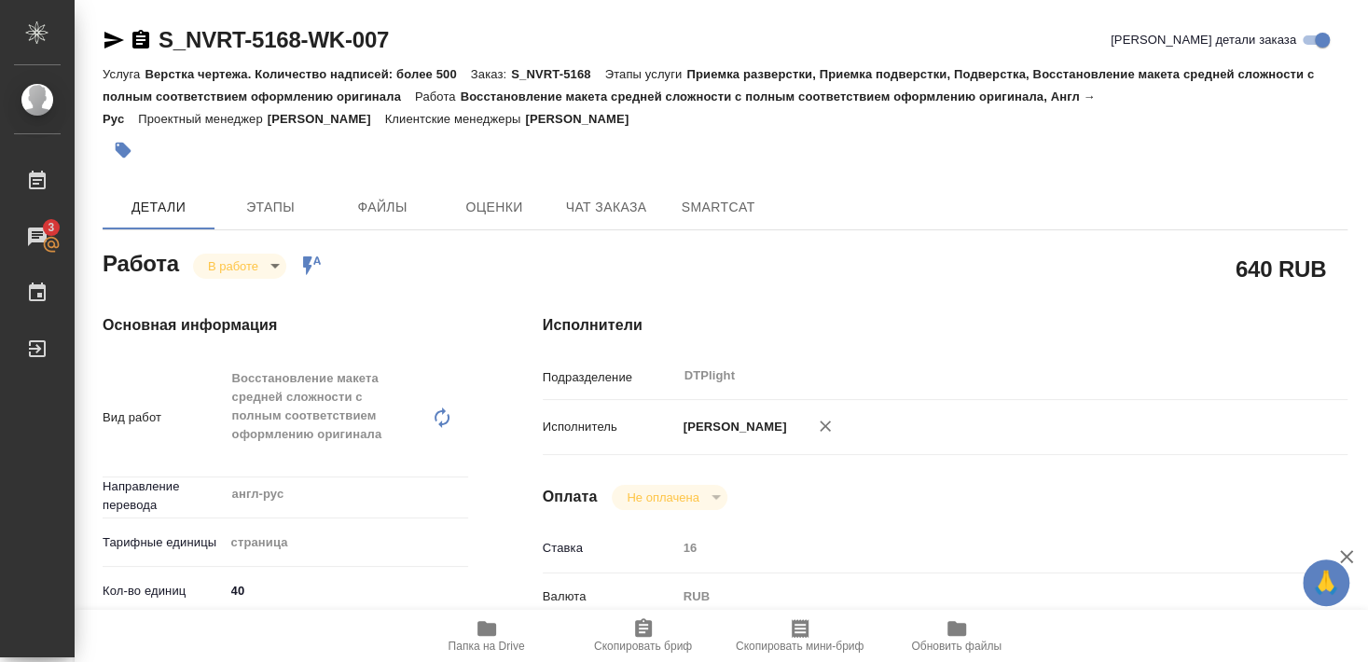
type textarea "x"
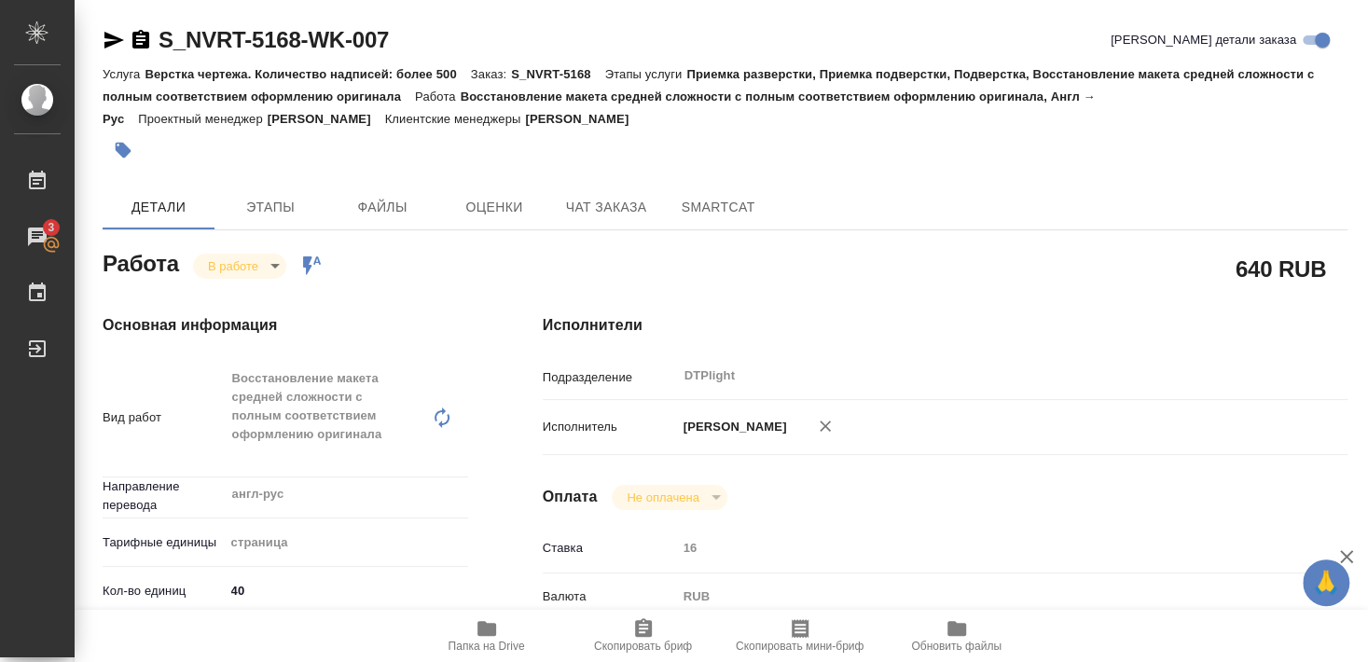
type textarea "x"
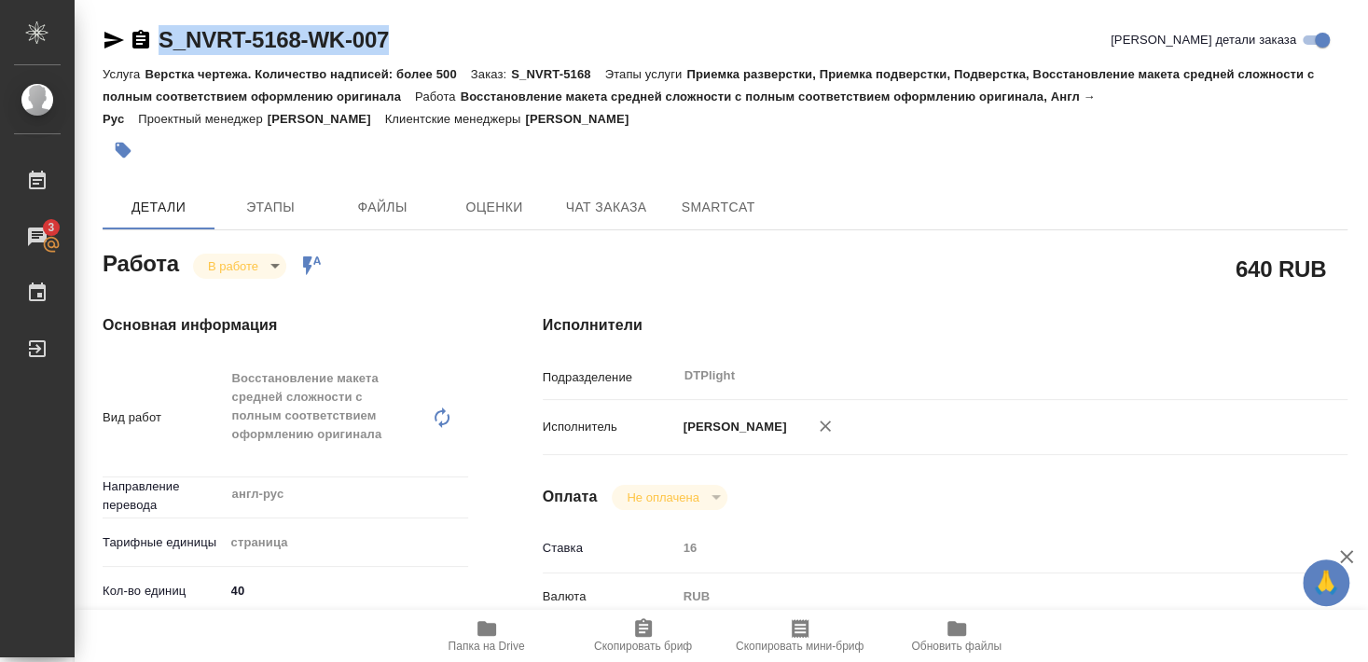
drag, startPoint x: 160, startPoint y: 57, endPoint x: 402, endPoint y: 57, distance: 241.6
click at [402, 57] on div "S_NVRT-5168-WK-007 Кратко детали заказа" at bounding box center [725, 43] width 1245 height 37
copy link "S_NVRT-5168-WK-007"
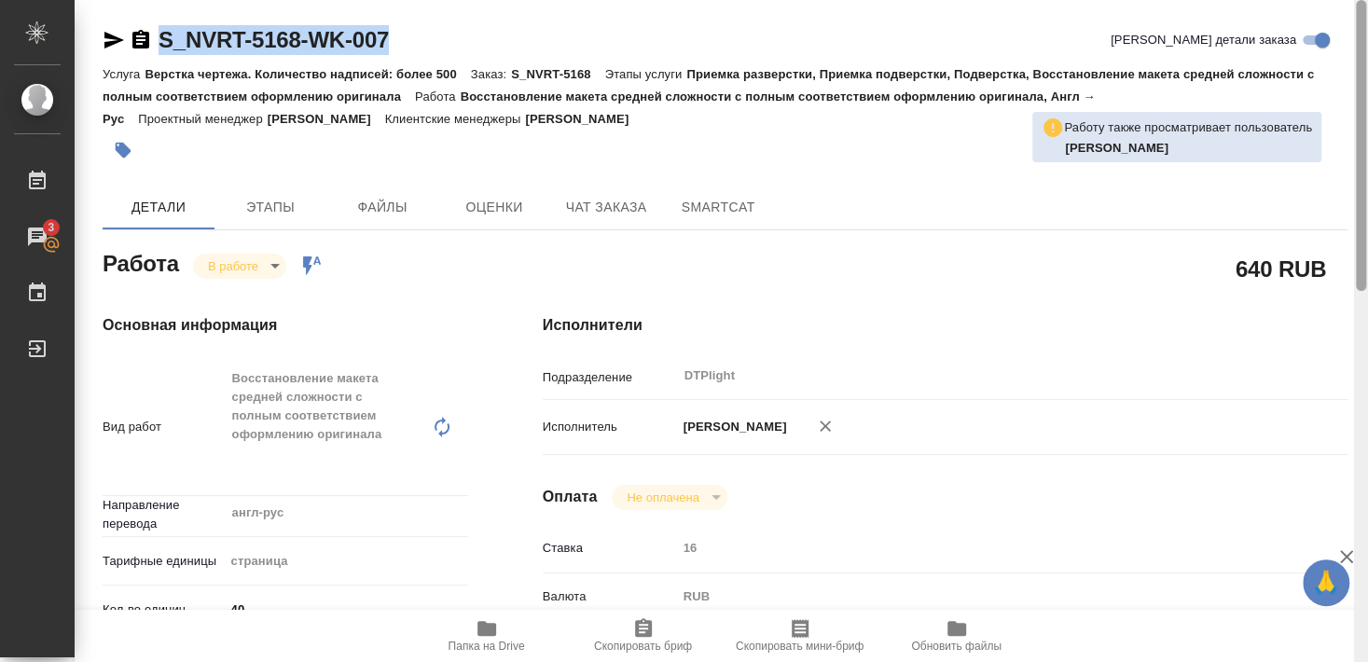
type textarea "x"
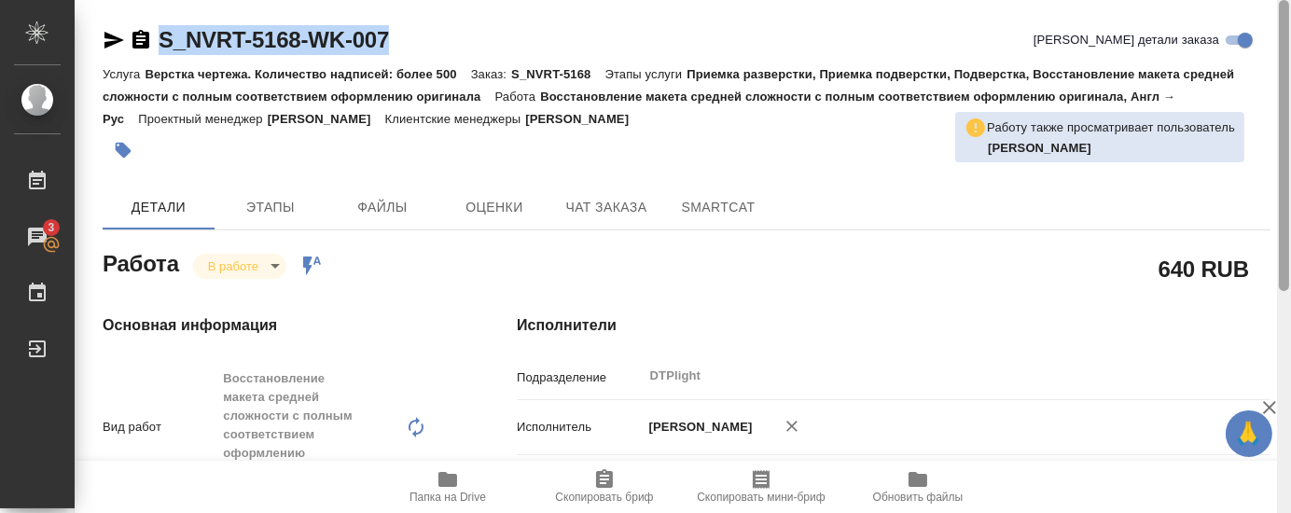
type textarea "x"
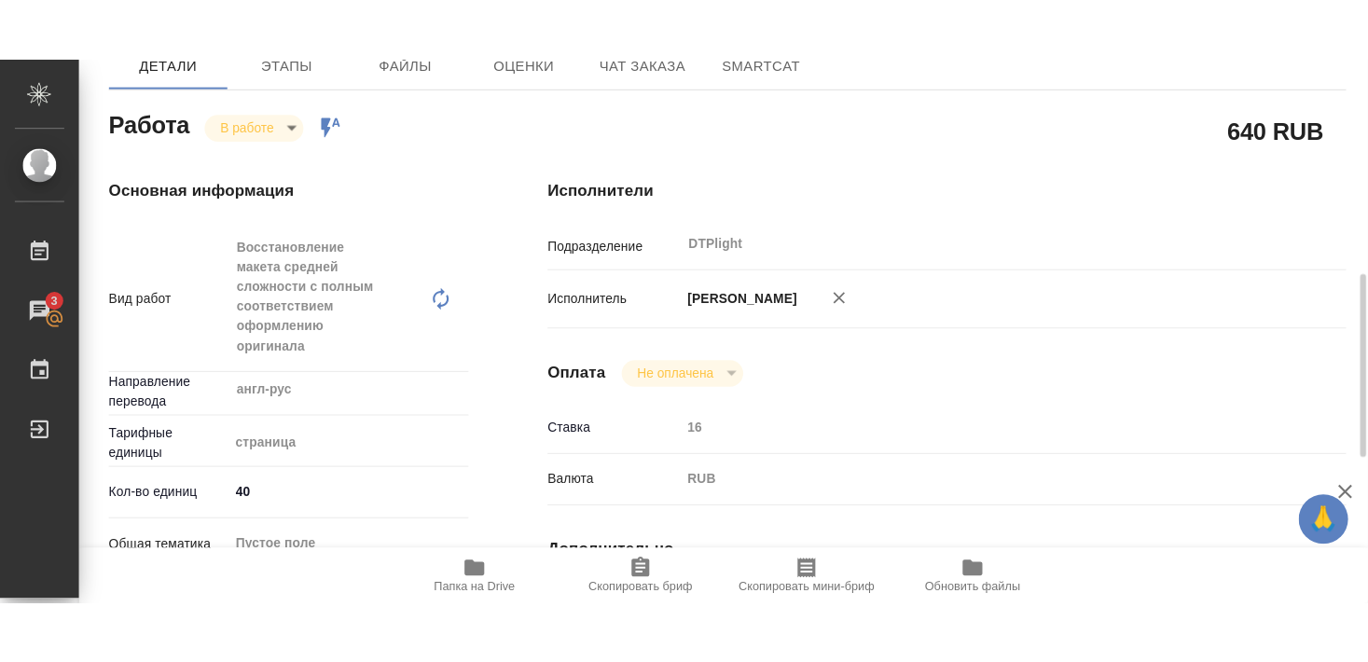
scroll to position [403, 0]
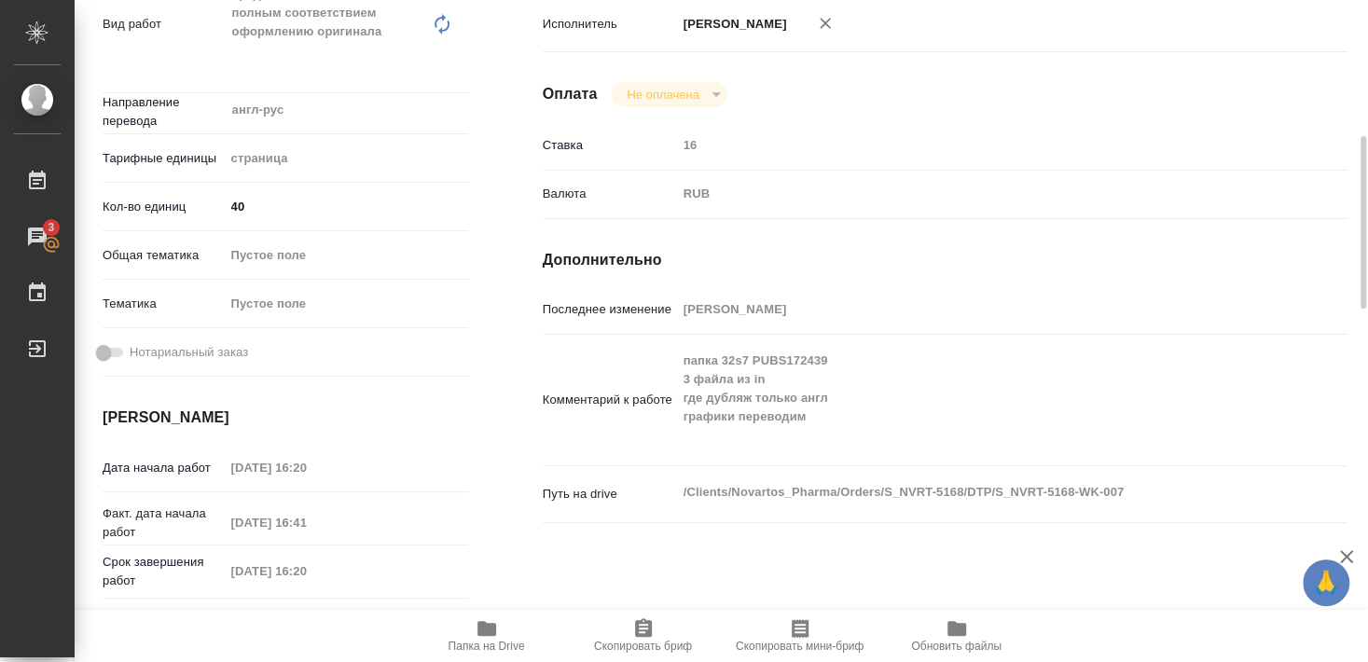
type textarea "x"
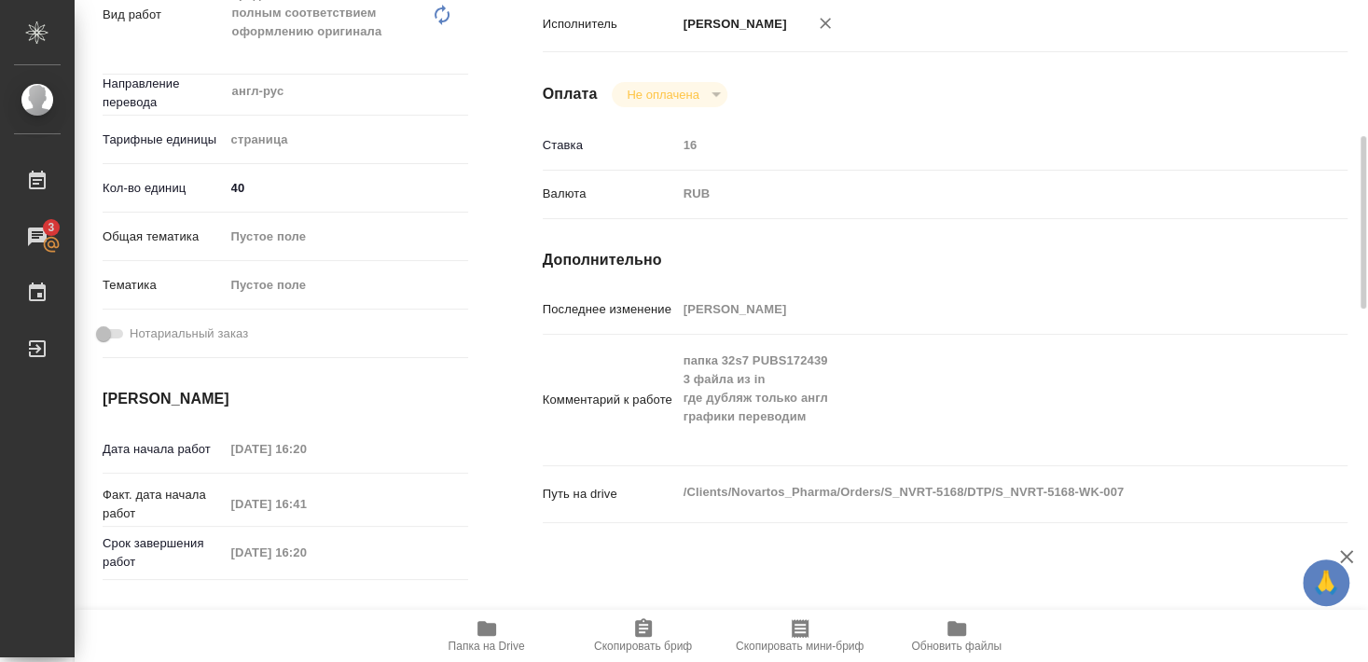
type textarea "x"
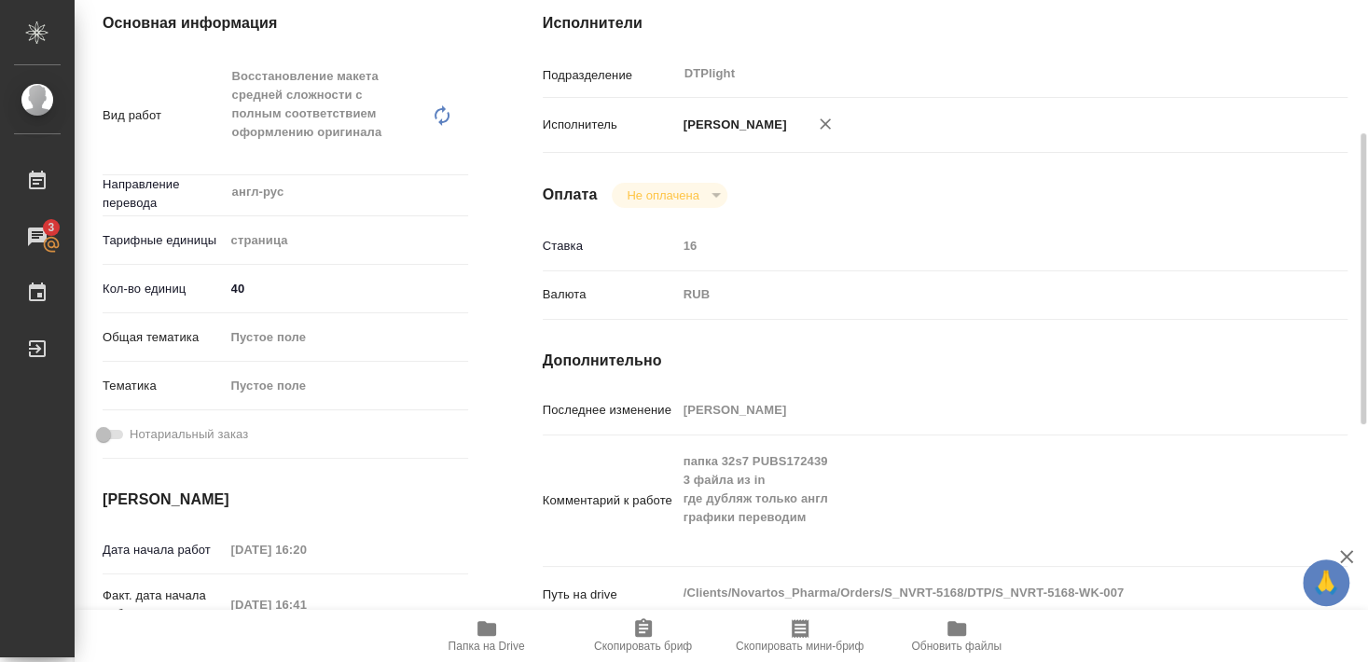
scroll to position [0, 0]
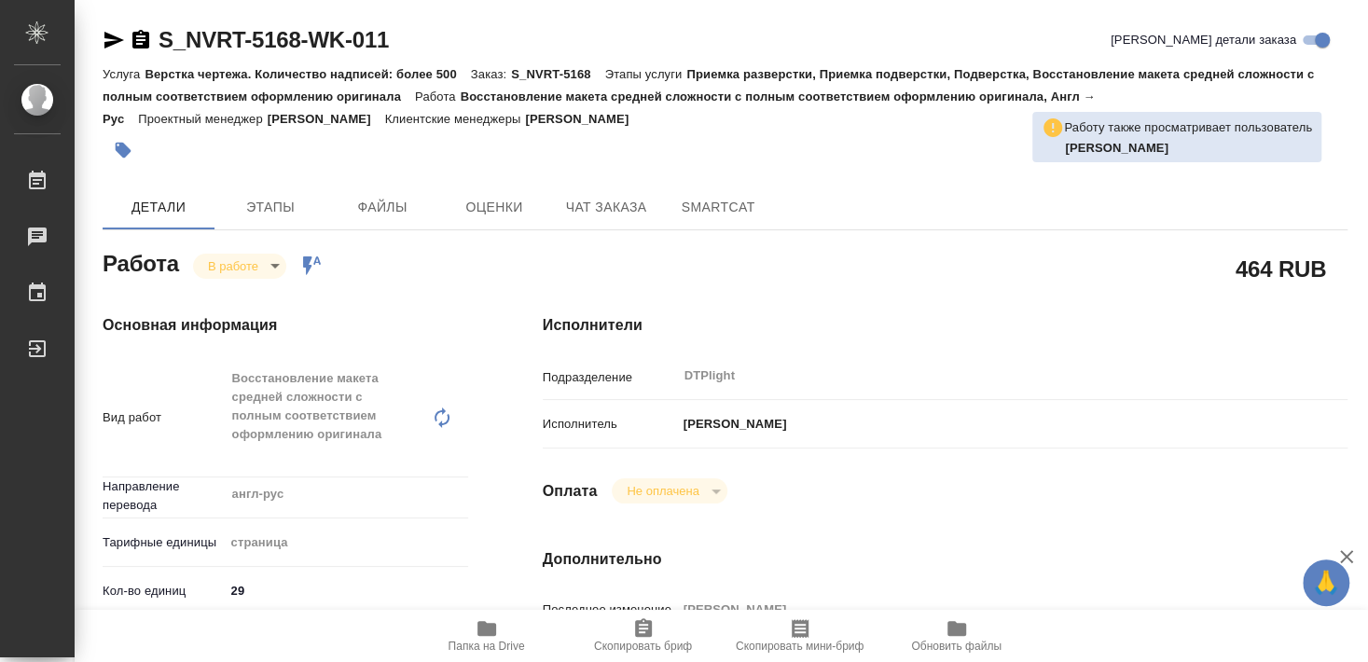
type textarea "x"
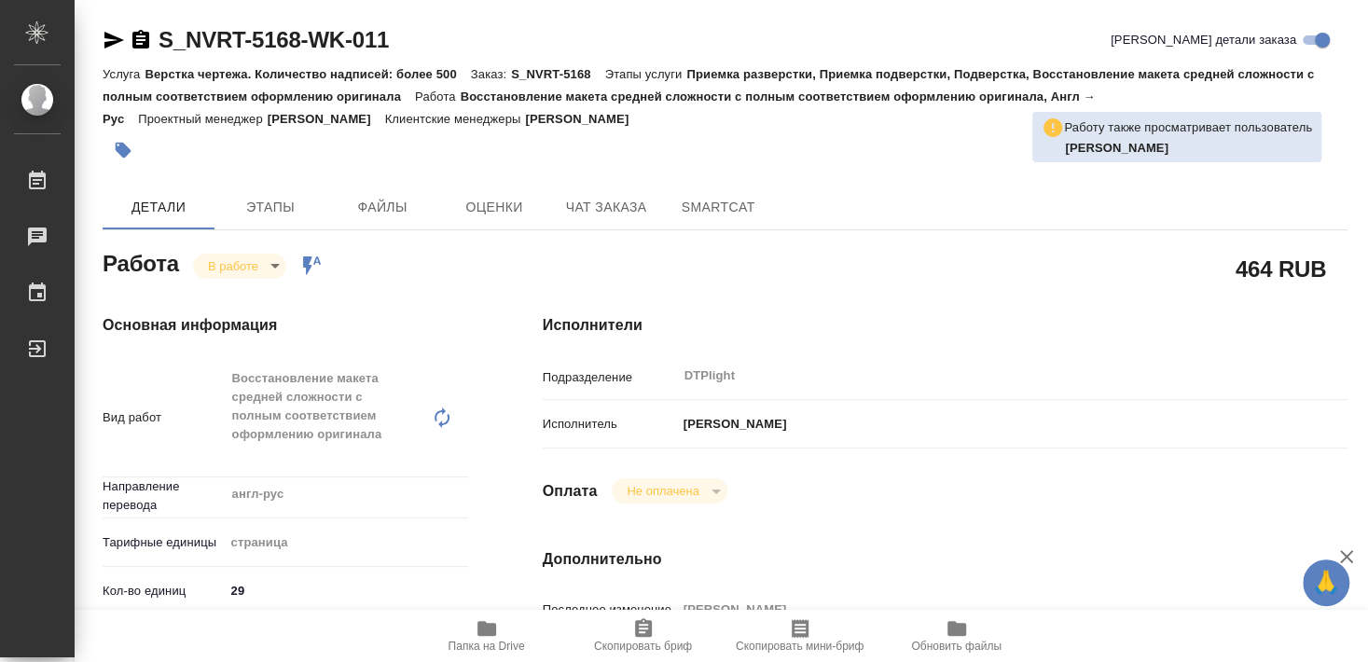
type textarea "x"
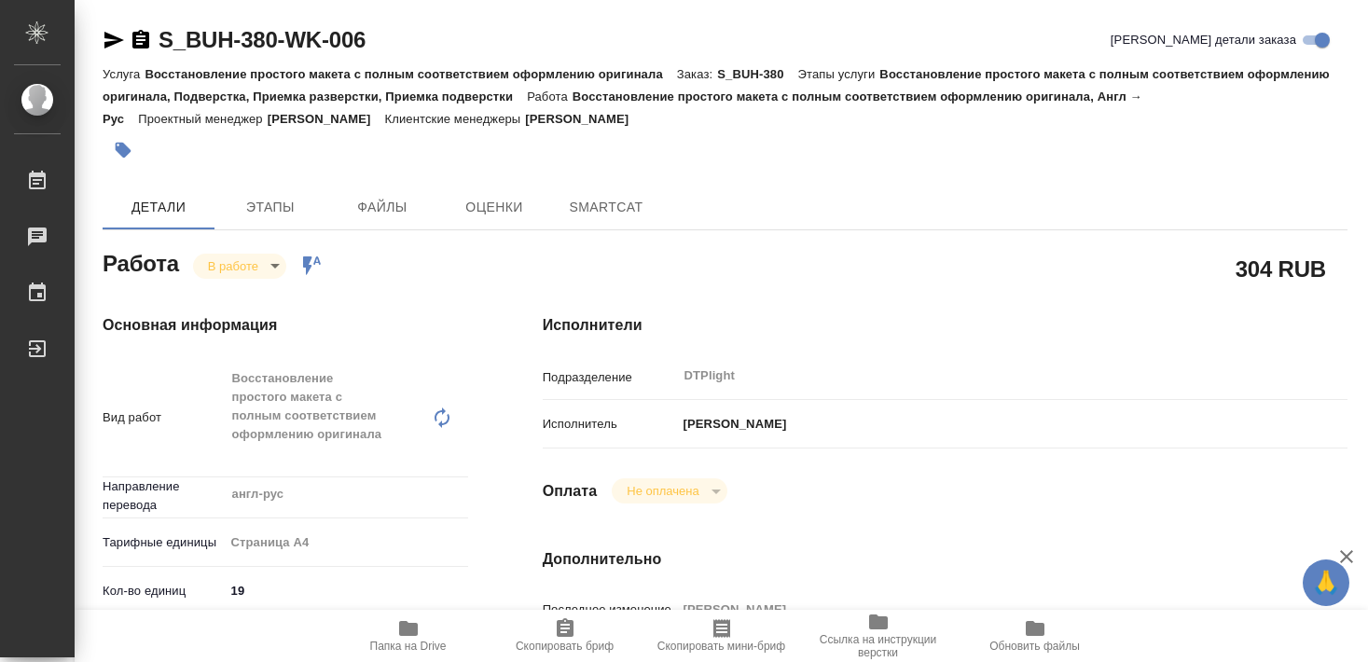
type textarea "x"
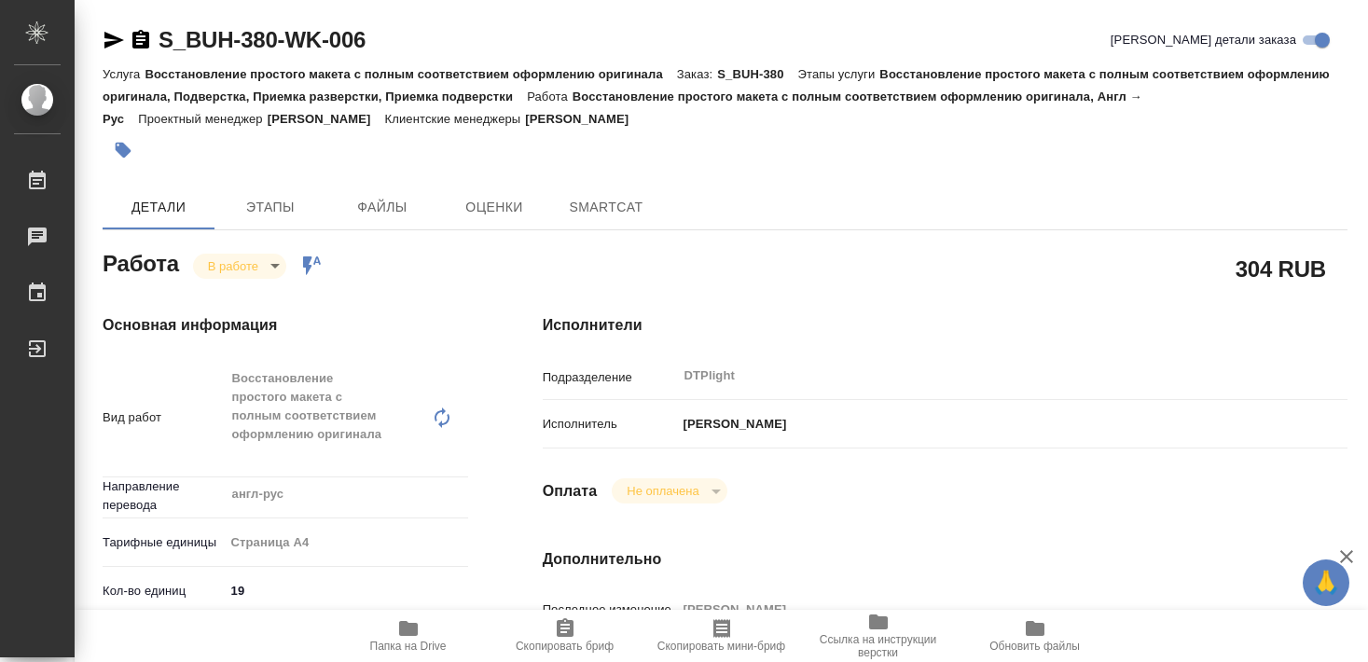
type textarea "x"
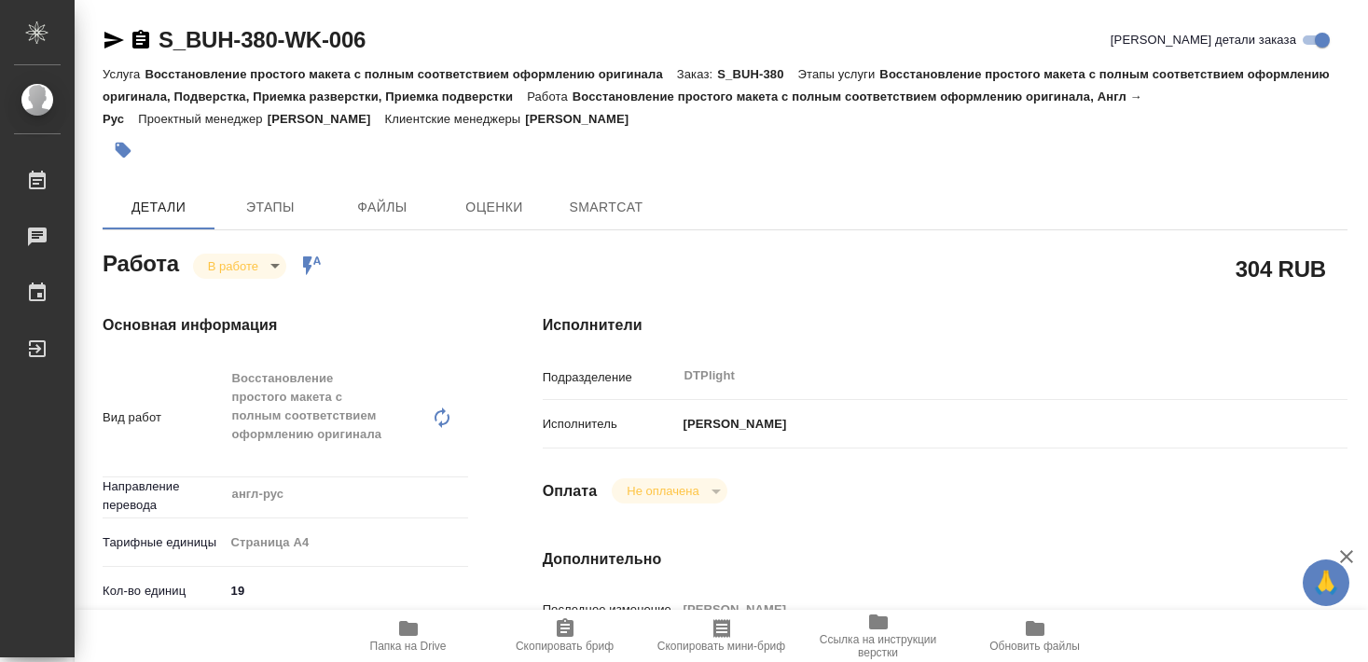
type textarea "x"
